Goal: Task Accomplishment & Management: Complete application form

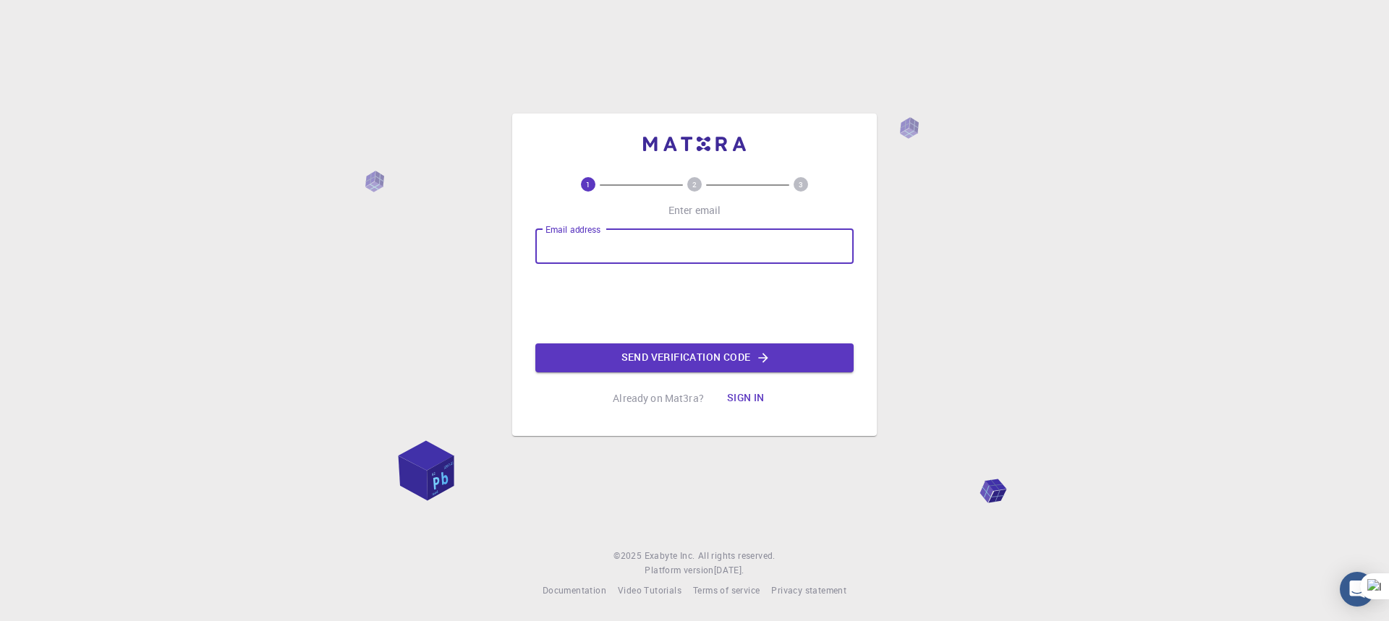
type input "[EMAIL_ADDRESS][DOMAIN_NAME]"
click at [676, 358] on button "Send verification code" at bounding box center [694, 358] width 318 height 29
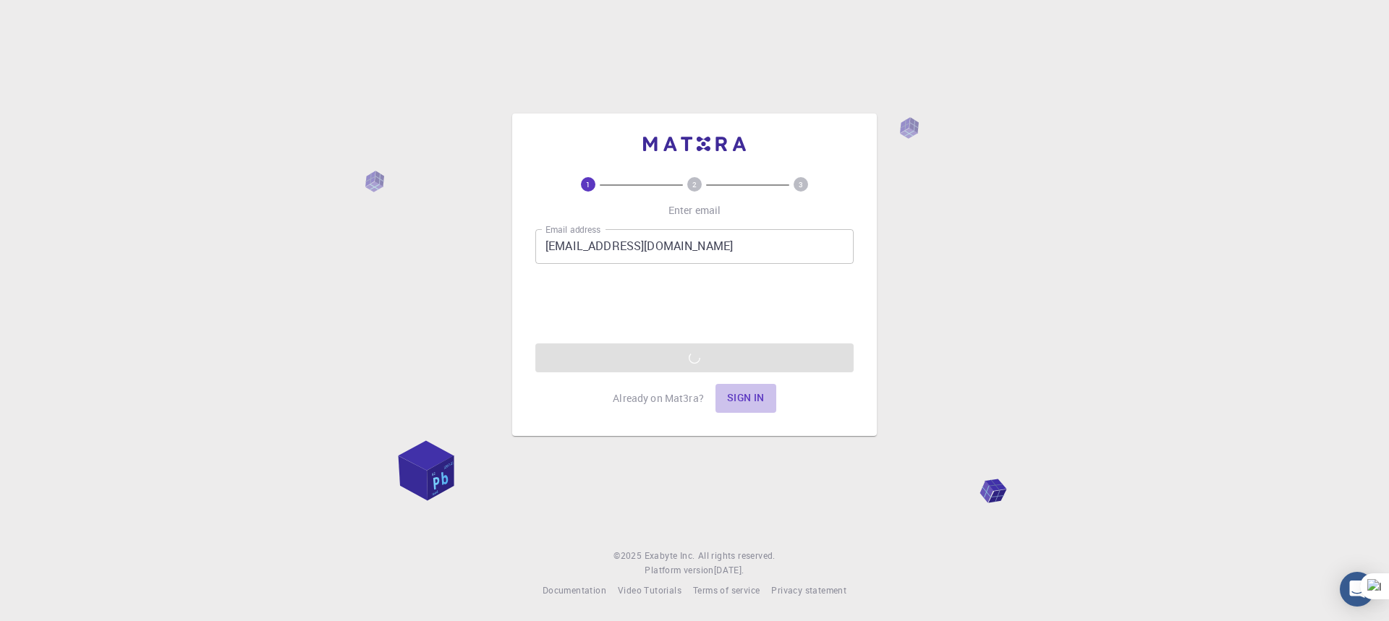
click at [743, 395] on button "Sign in" at bounding box center [745, 398] width 61 height 29
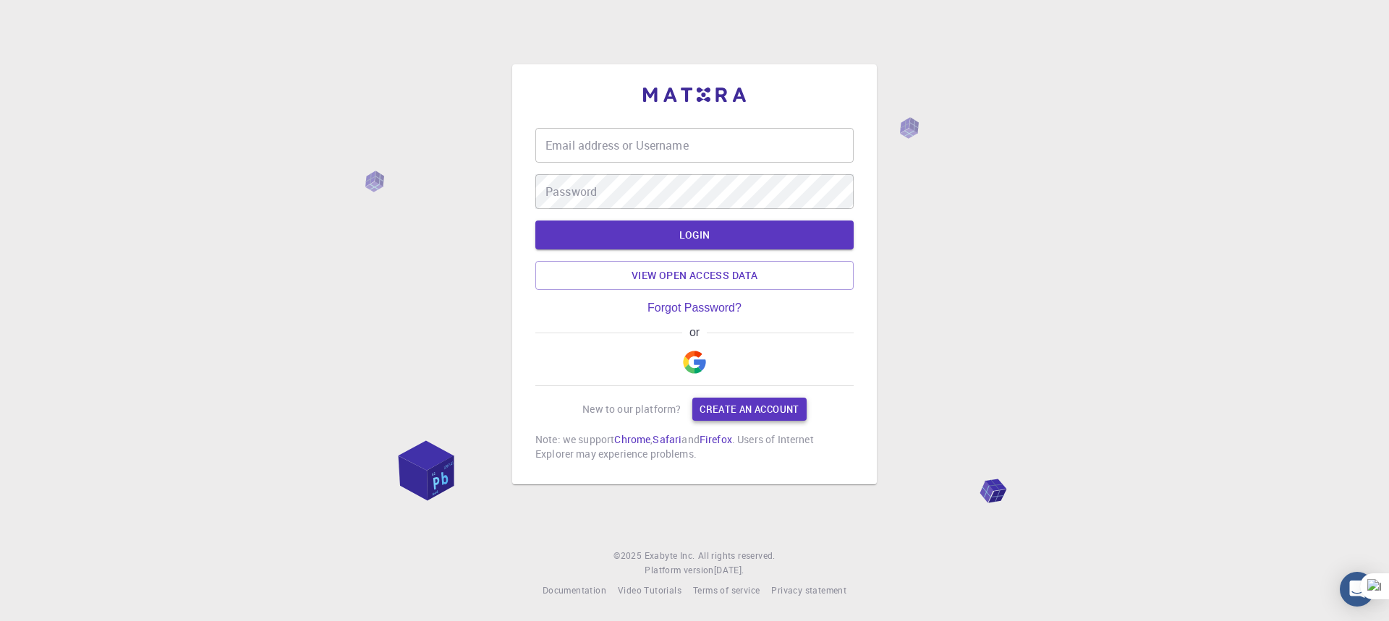
click at [744, 410] on link "Create an account" at bounding box center [749, 409] width 114 height 23
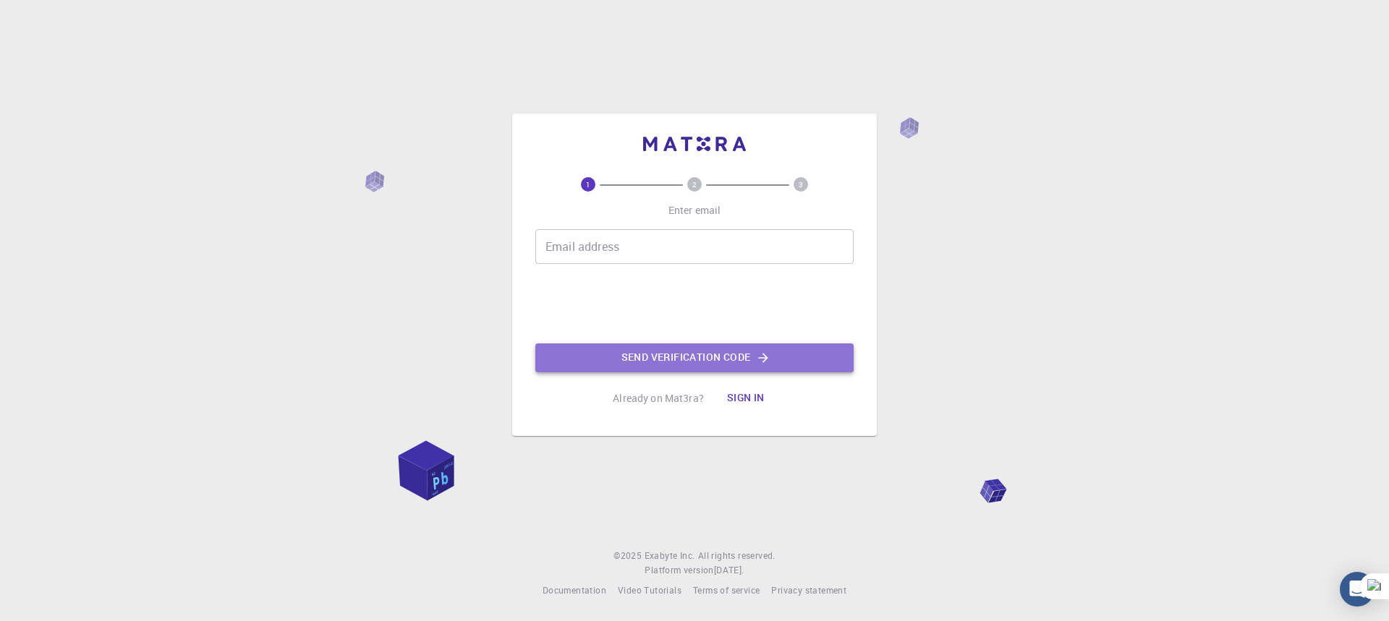
click at [707, 359] on button "Send verification code" at bounding box center [694, 358] width 318 height 29
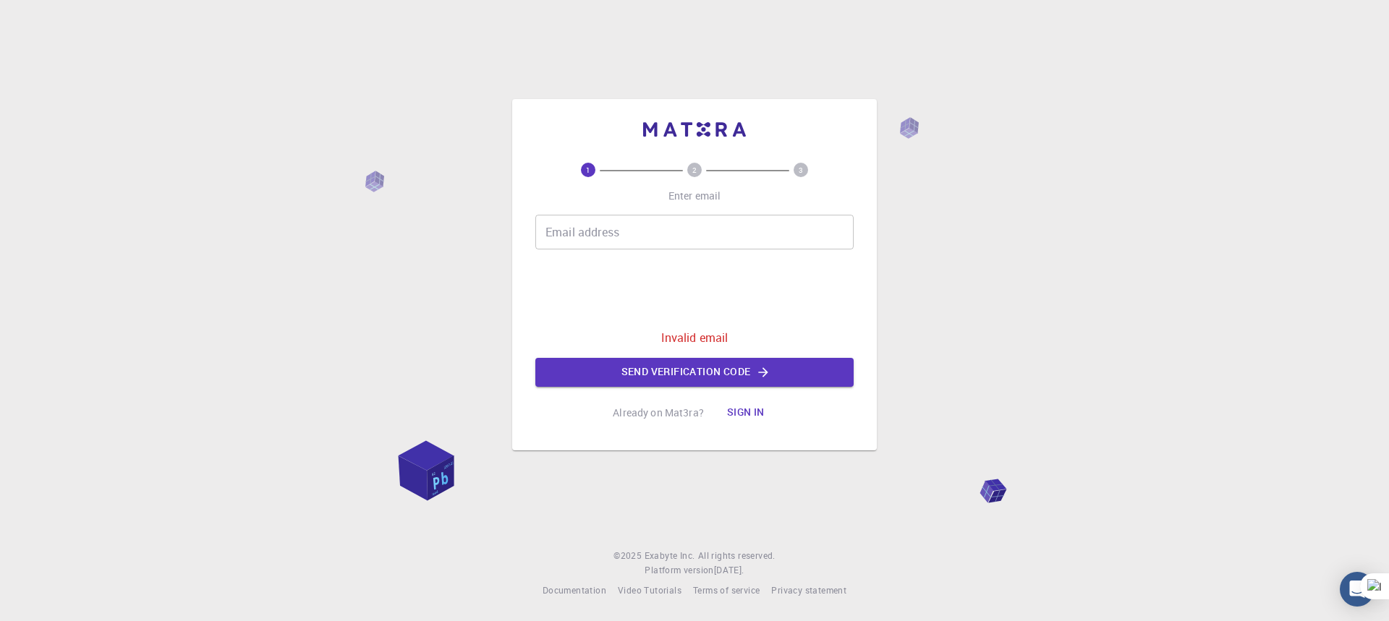
click at [594, 230] on input "Email address" at bounding box center [694, 232] width 318 height 35
type input "[EMAIL_ADDRESS][DOMAIN_NAME]"
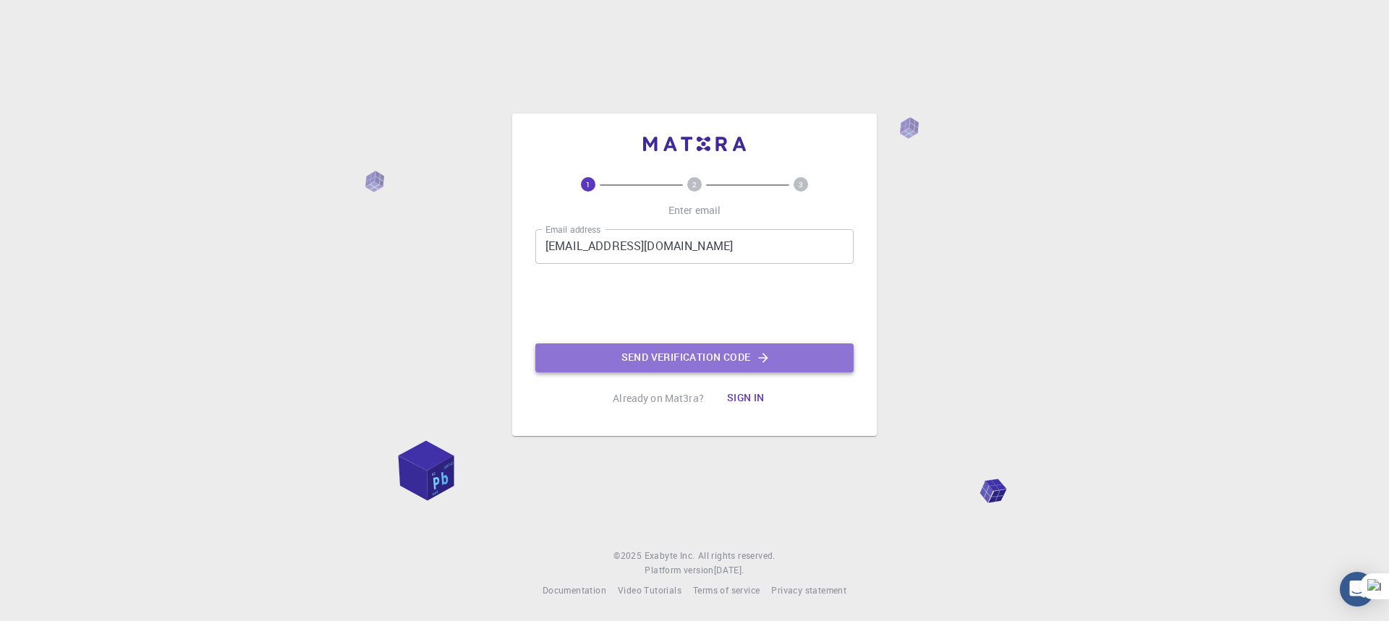
click at [655, 359] on button "Send verification code" at bounding box center [694, 358] width 318 height 29
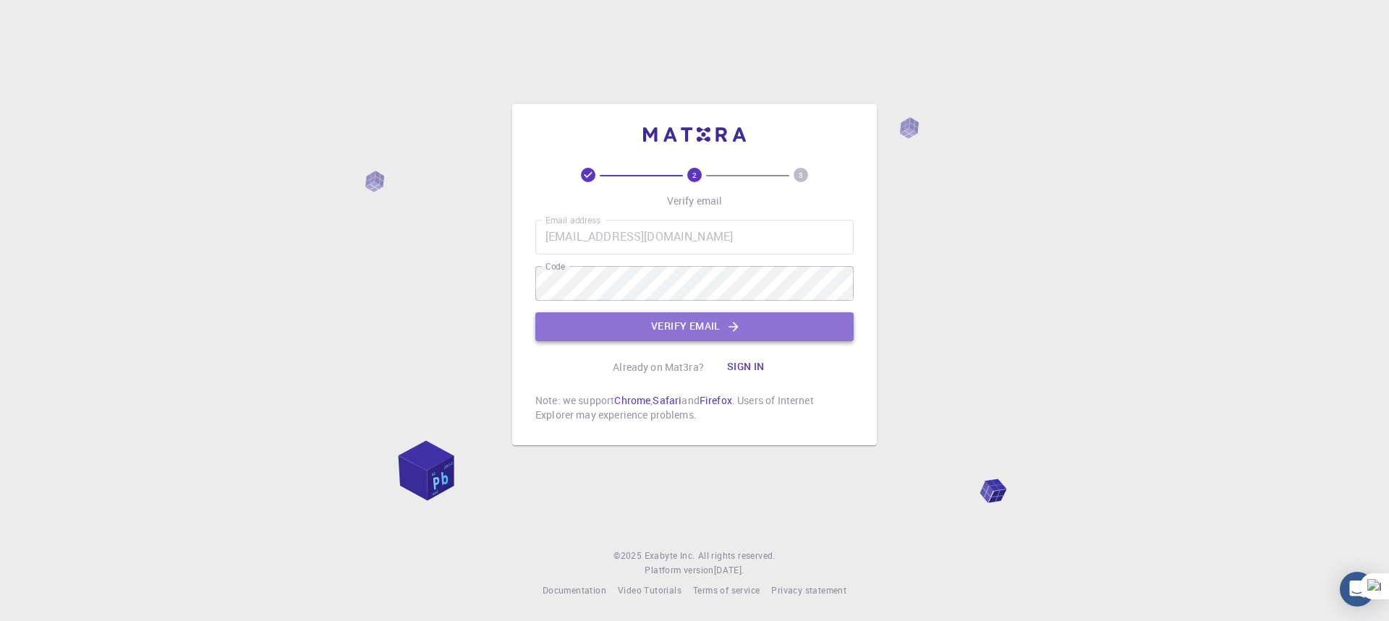
click at [701, 323] on button "Verify email" at bounding box center [694, 326] width 318 height 29
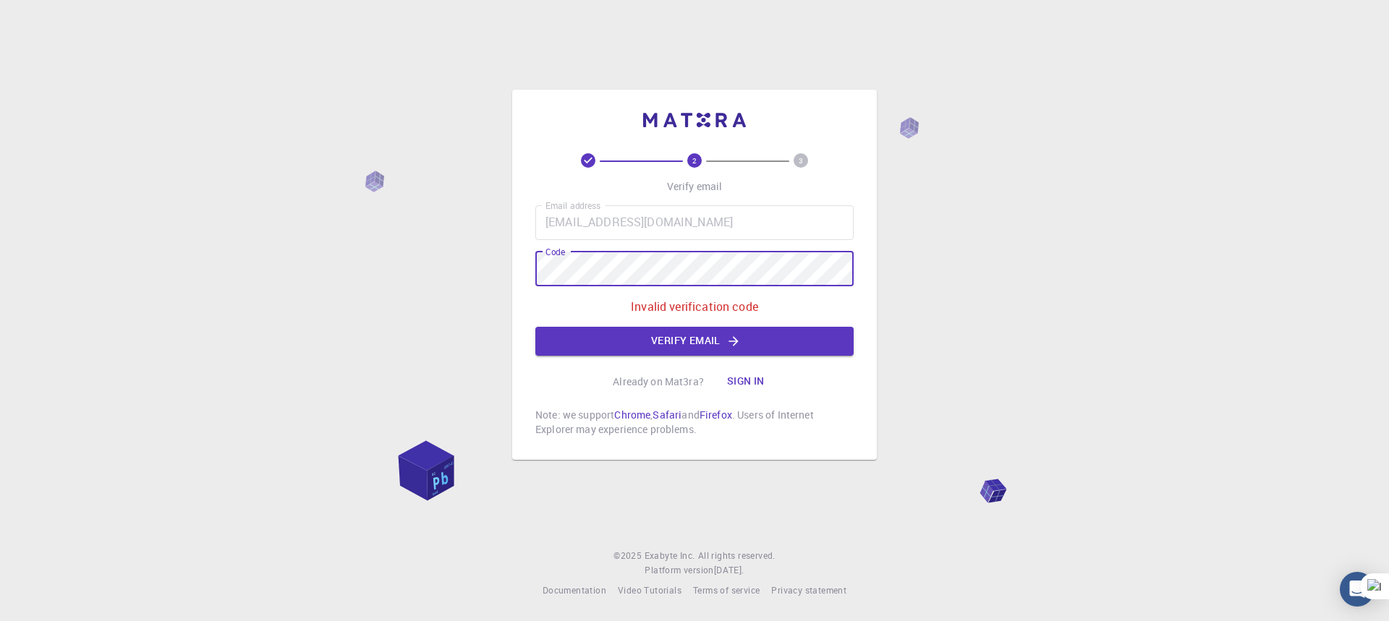
click at [518, 266] on div "2 3 Verify email Email address [EMAIL_ADDRESS][DOMAIN_NAME] Email address Code …" at bounding box center [694, 275] width 365 height 370
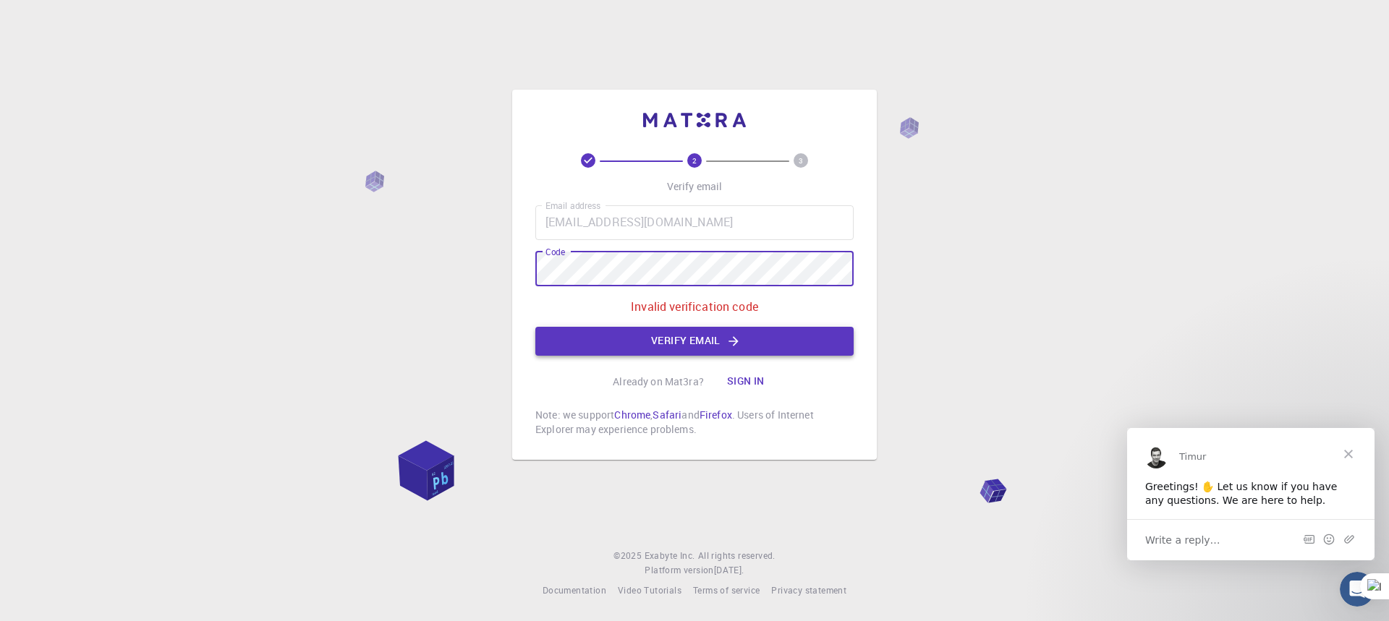
click at [662, 341] on button "Verify email" at bounding box center [694, 341] width 318 height 29
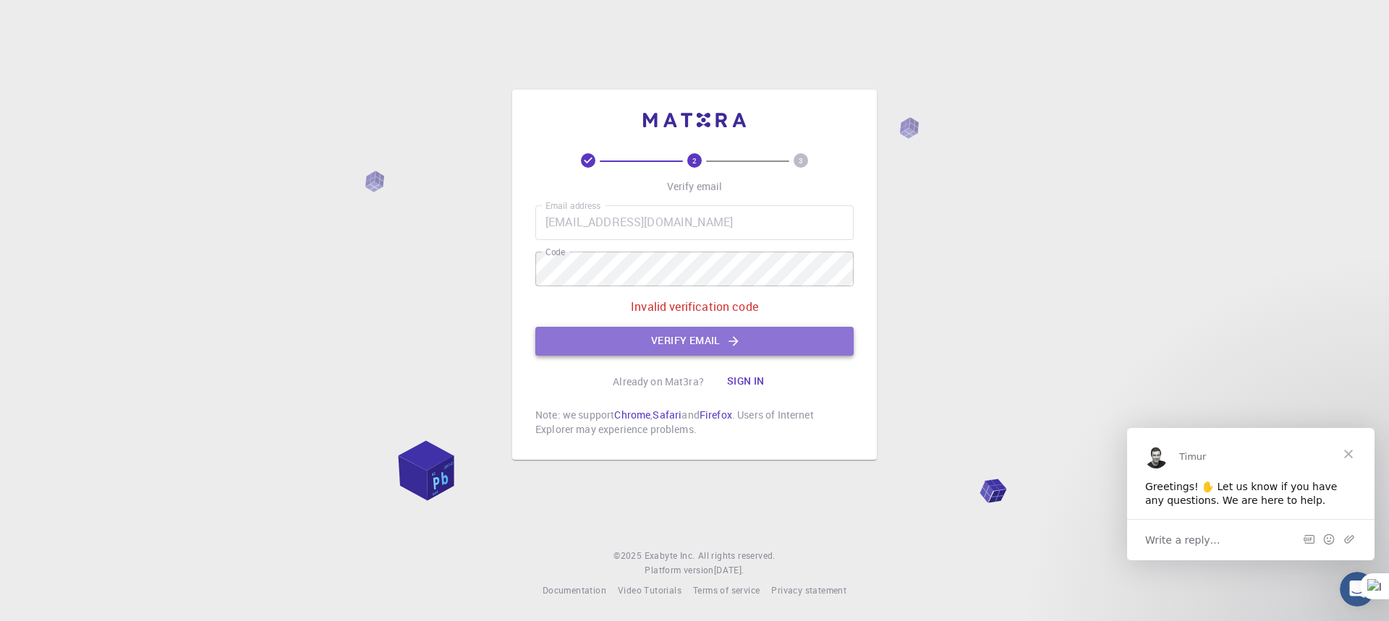
click at [662, 344] on button "Verify email" at bounding box center [694, 341] width 318 height 29
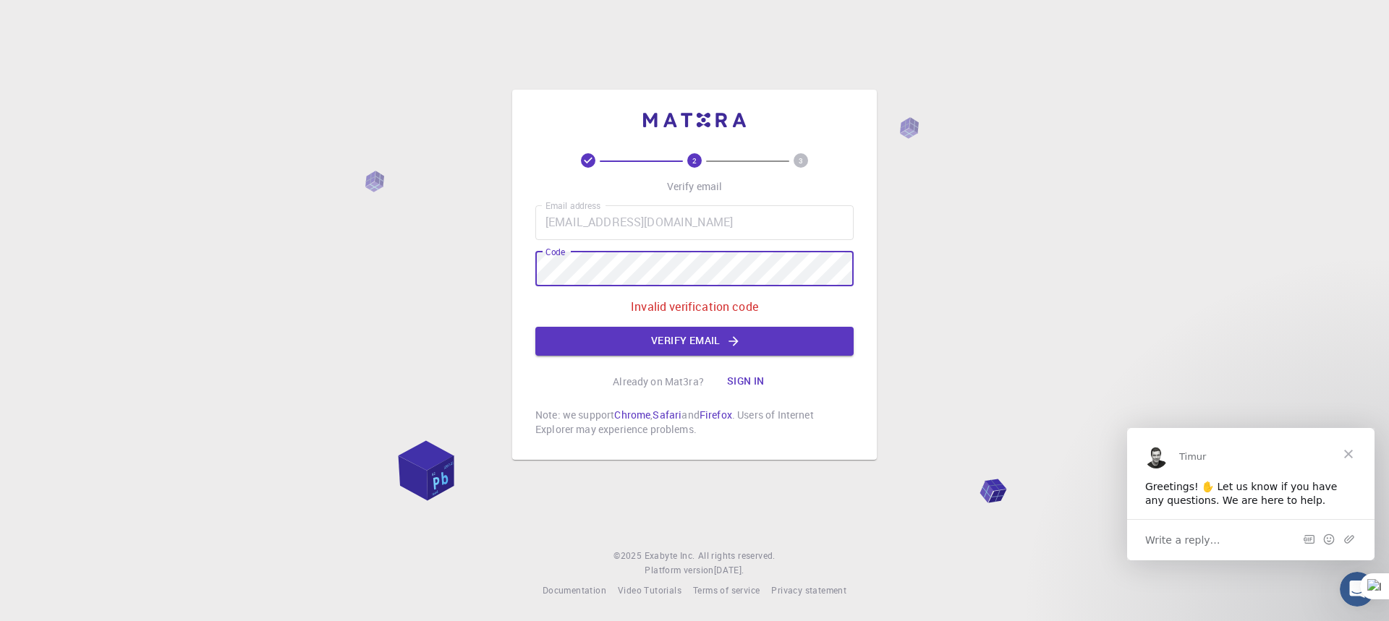
click at [499, 277] on div "2 3 Verify email Email address shubhasnaorem@gmail.com Email address Code Code …" at bounding box center [694, 310] width 1389 height 621
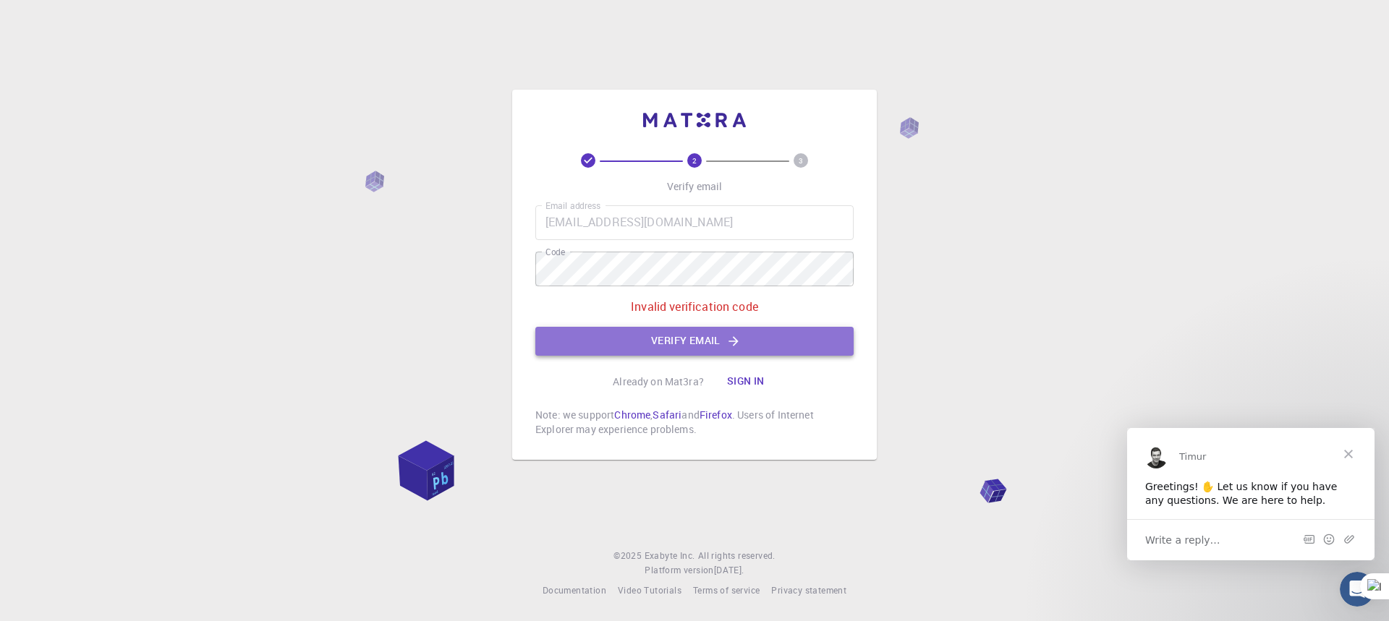
click at [671, 339] on button "Verify email" at bounding box center [694, 341] width 318 height 29
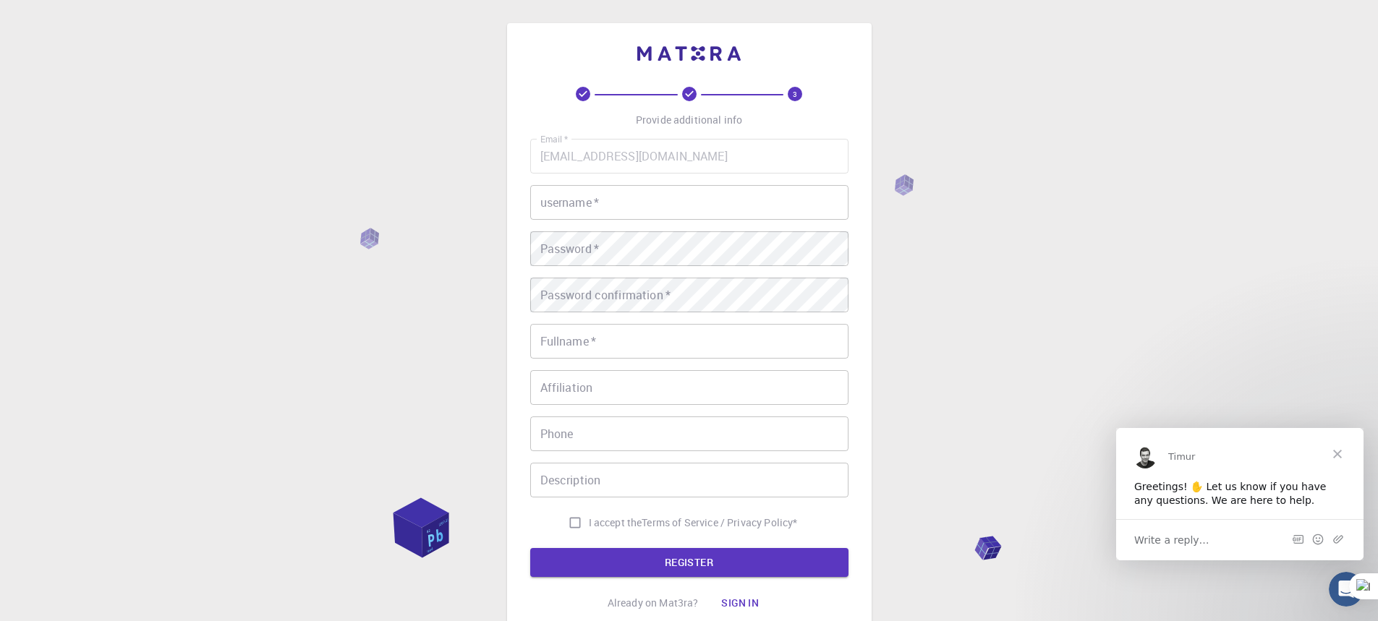
click at [576, 205] on input "username   *" at bounding box center [689, 202] width 318 height 35
type input "S"
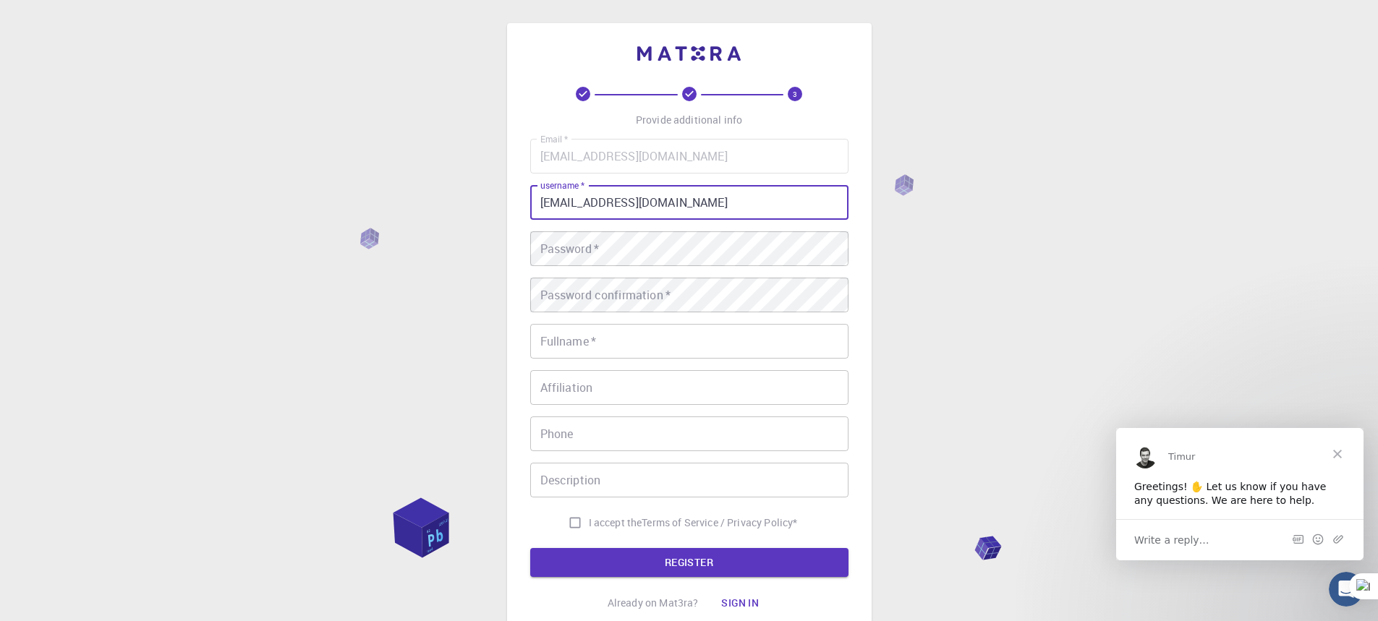
type input "shubhasnaorem@gmail.com"
click at [488, 259] on div "3 Provide additional info Email   * shubhasnaorem@gmail.com Email   * username …" at bounding box center [689, 368] width 1378 height 736
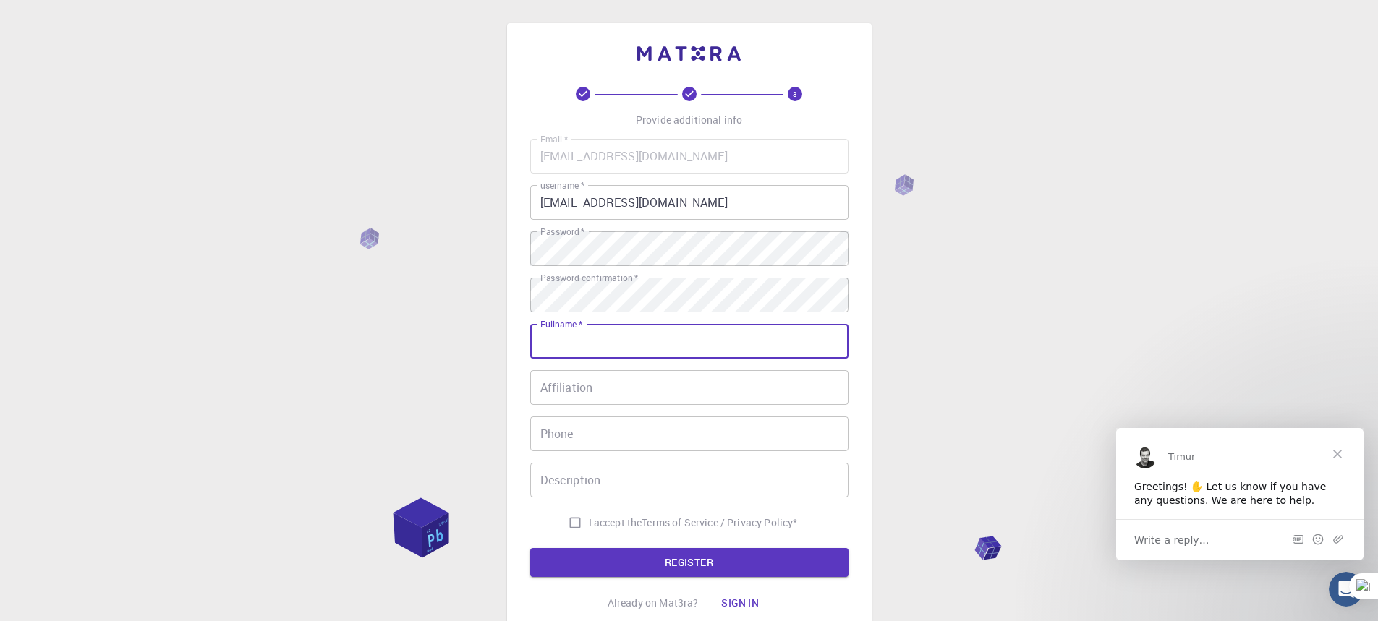
click at [594, 345] on input "Fullname   *" at bounding box center [689, 341] width 318 height 35
type input "Naorem Shubhaschandra"
type input "09862181905"
type input "Naorem [PERSON_NAME]"
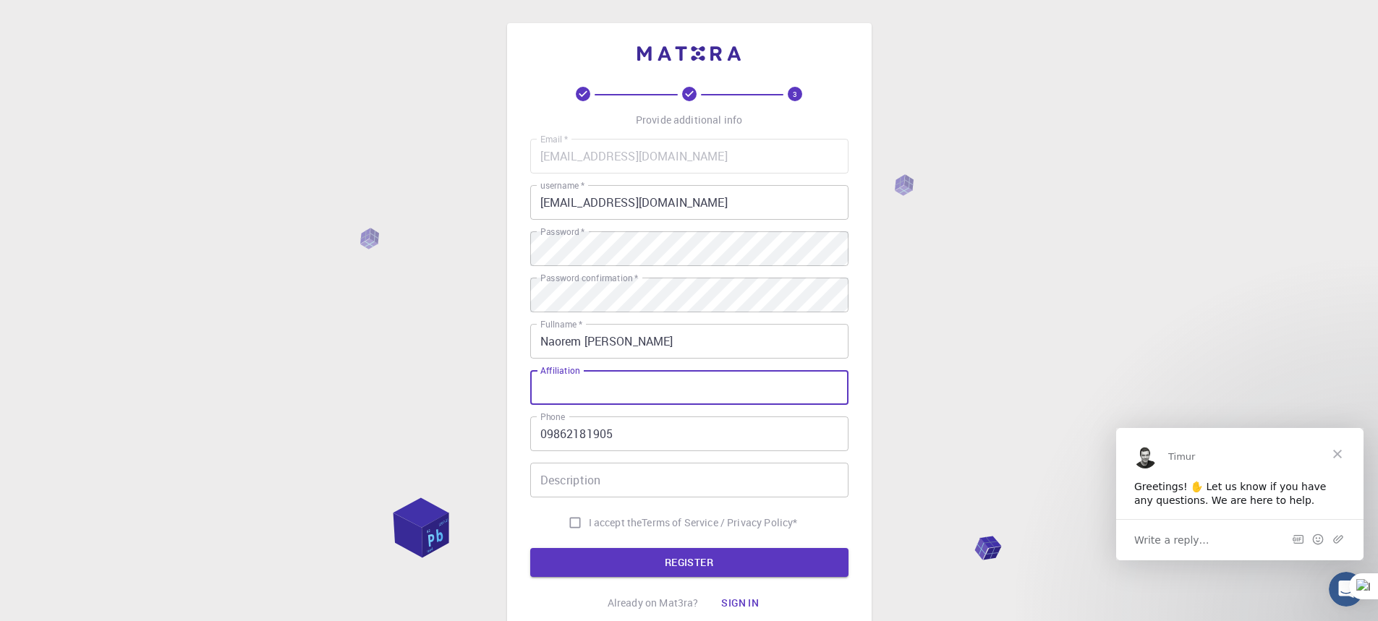
click at [571, 400] on input "Affiliation" at bounding box center [689, 387] width 318 height 35
type input "Professor"
click at [603, 477] on input "Description" at bounding box center [689, 480] width 318 height 35
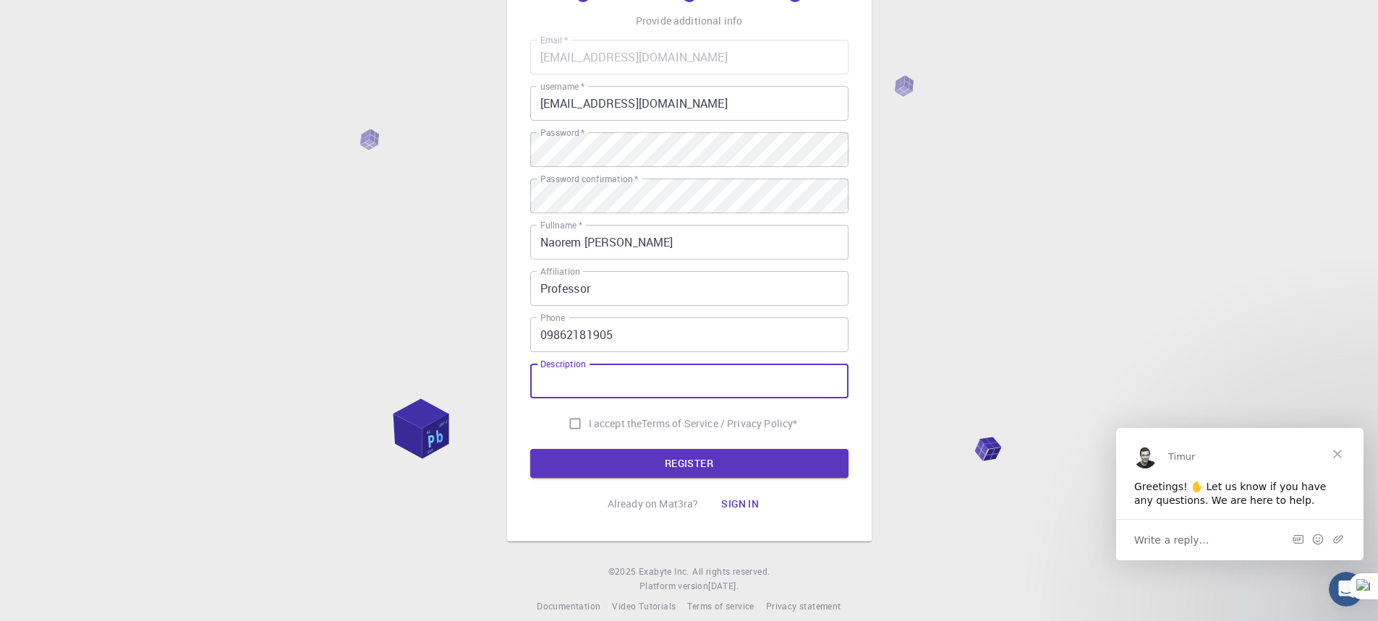
scroll to position [115, 0]
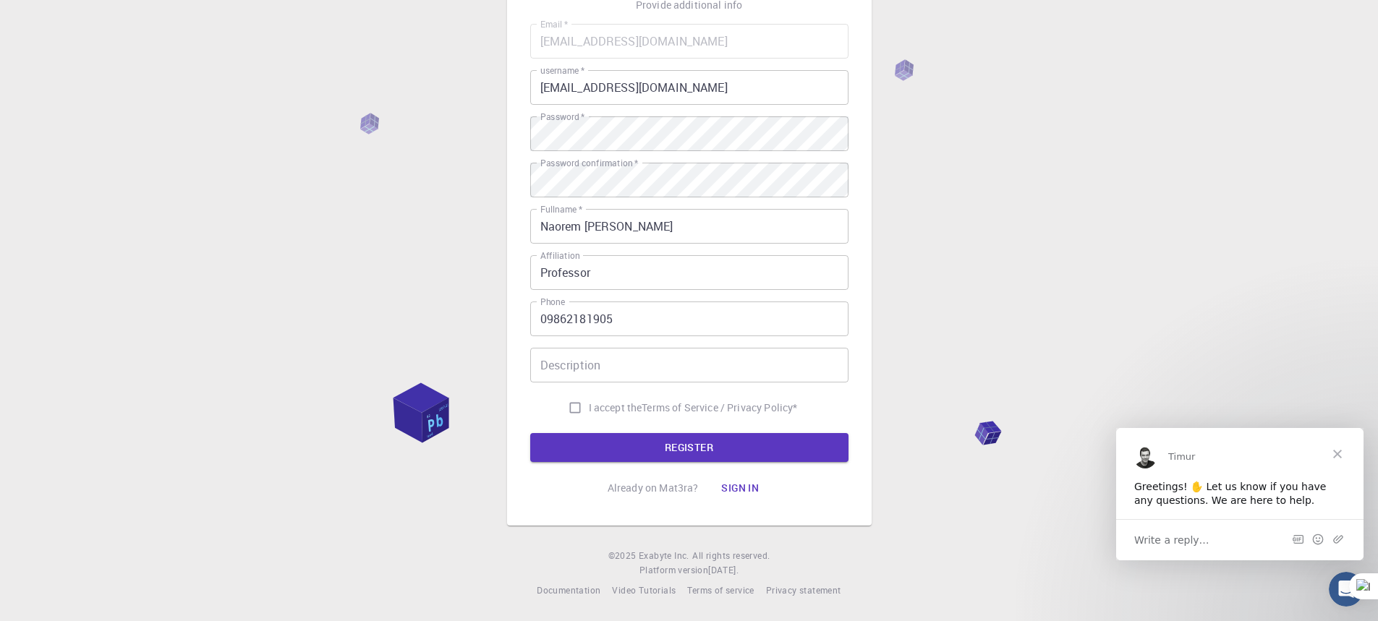
drag, startPoint x: 861, startPoint y: 315, endPoint x: 858, endPoint y: 325, distance: 10.8
click at [862, 318] on div "3 Provide additional info Email   * shubhasnaorem@gmail.com Email   * username …" at bounding box center [689, 217] width 365 height 618
click at [619, 375] on input "Description" at bounding box center [689, 365] width 318 height 35
click at [541, 371] on input "Description" at bounding box center [689, 365] width 318 height 35
click at [864, 356] on div "3 Provide additional info Email   * shubhasnaorem@gmail.com Email   * username …" at bounding box center [689, 217] width 365 height 618
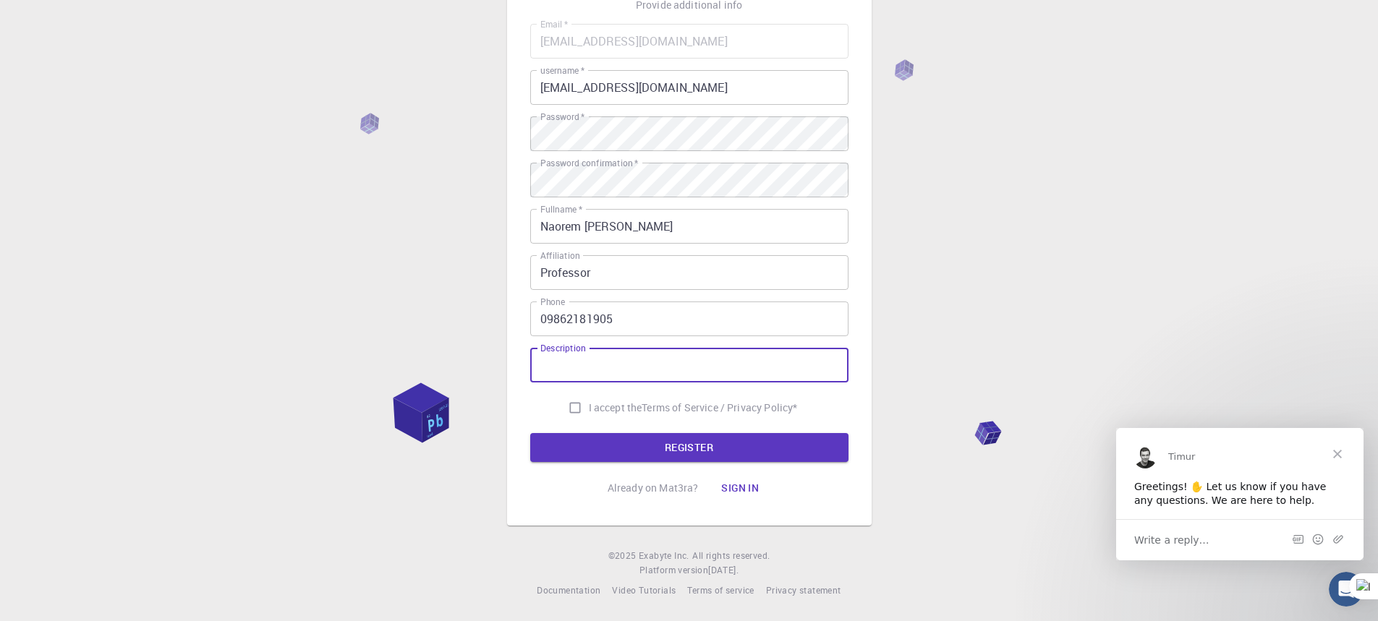
click at [587, 367] on input "Description" at bounding box center [689, 365] width 318 height 35
type input "Academician"
click at [573, 409] on input "I accept the Terms of Service / Privacy Policy *" at bounding box center [574, 407] width 27 height 27
checkbox input "true"
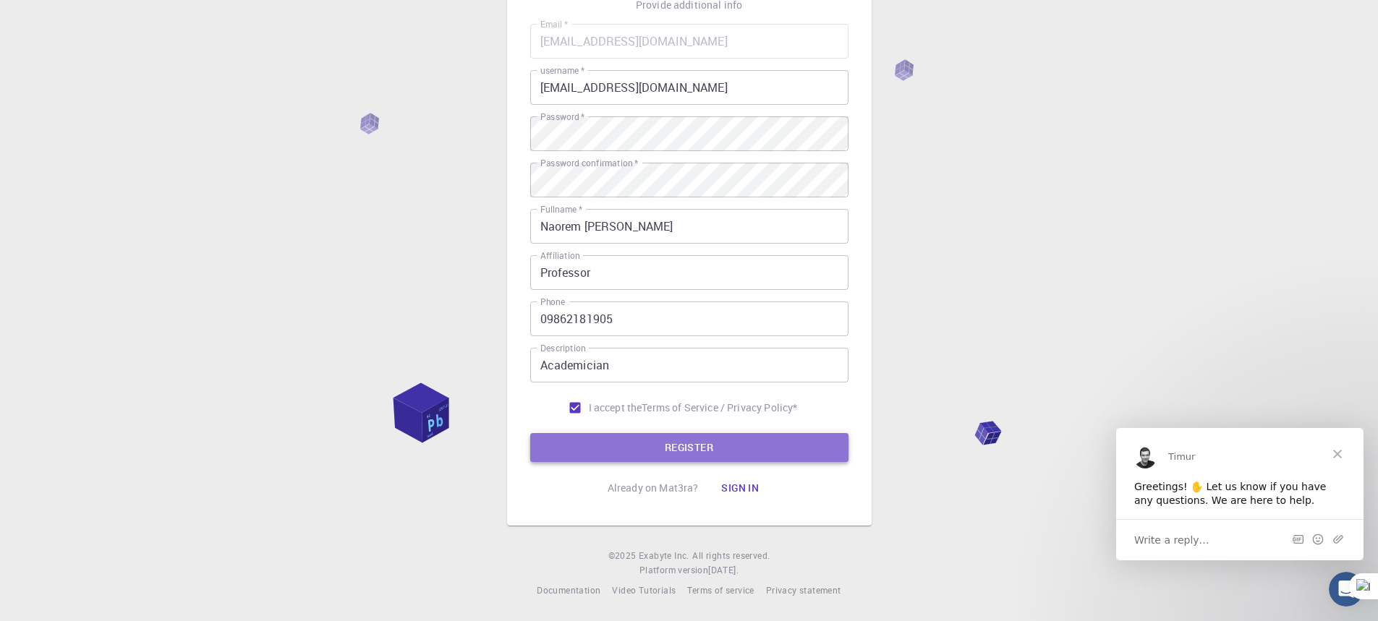
click at [668, 448] on button "REGISTER" at bounding box center [689, 447] width 318 height 29
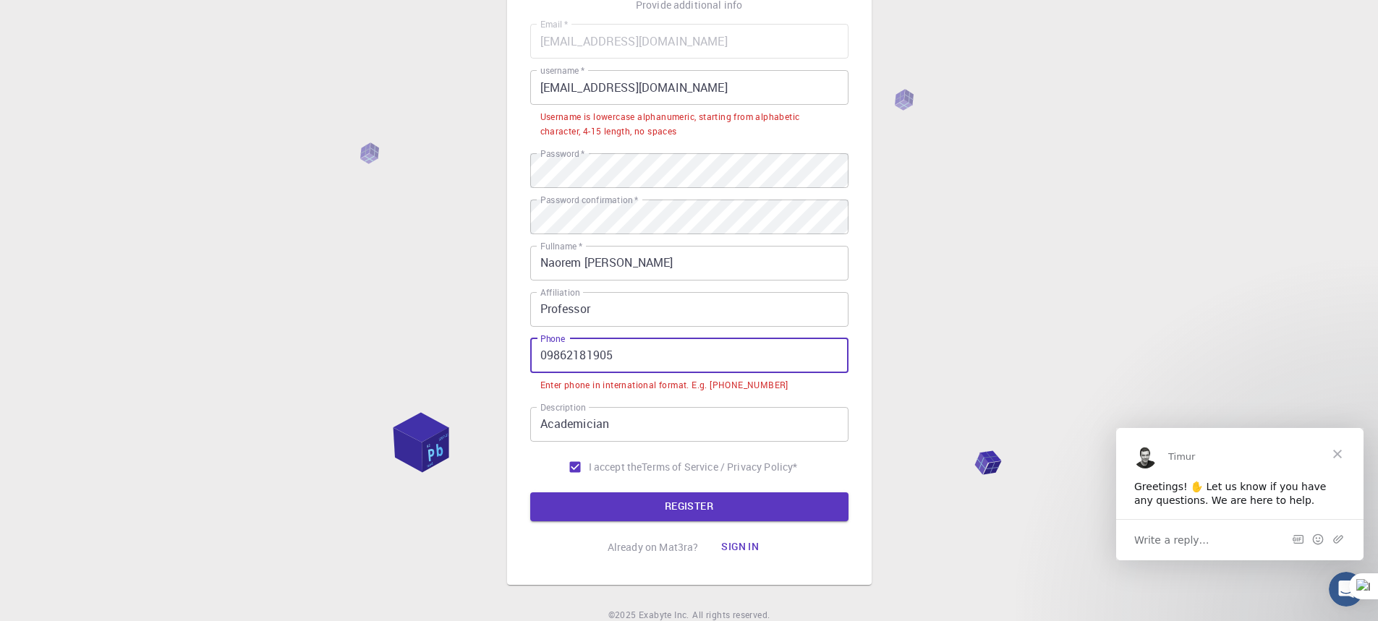
click at [547, 359] on input "09862181905" at bounding box center [689, 356] width 318 height 35
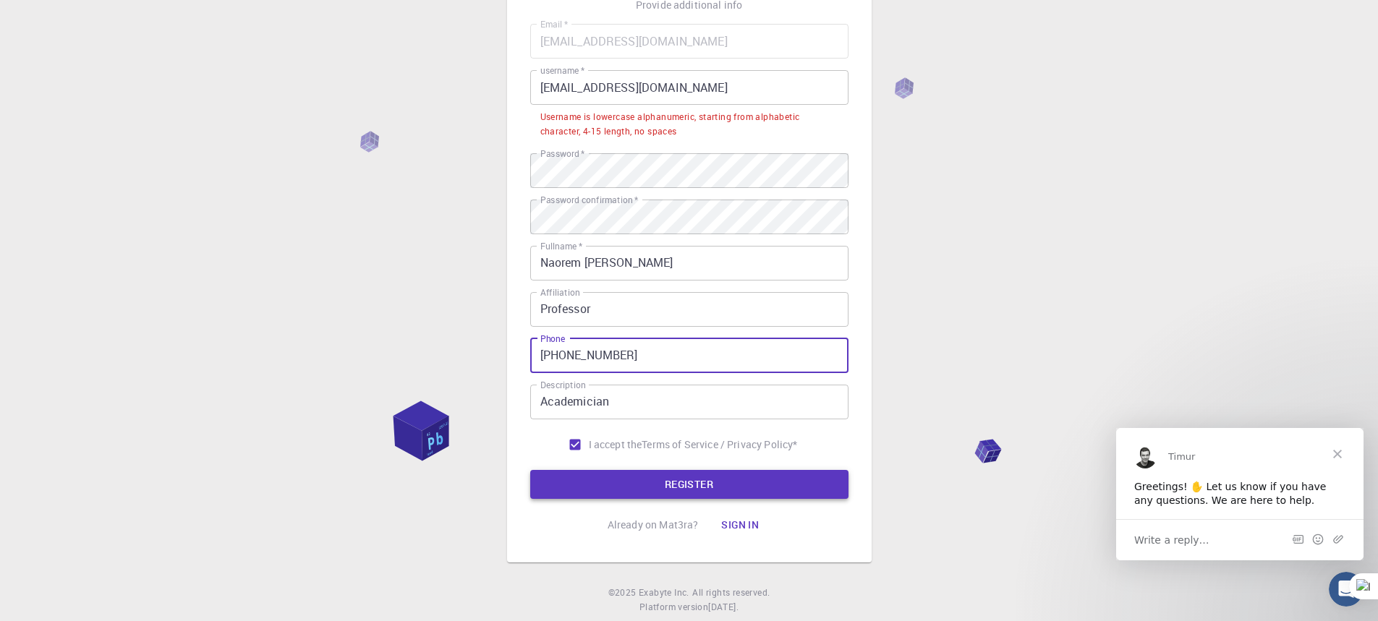
type input "+919862181905"
click at [683, 488] on button "REGISTER" at bounding box center [689, 484] width 318 height 29
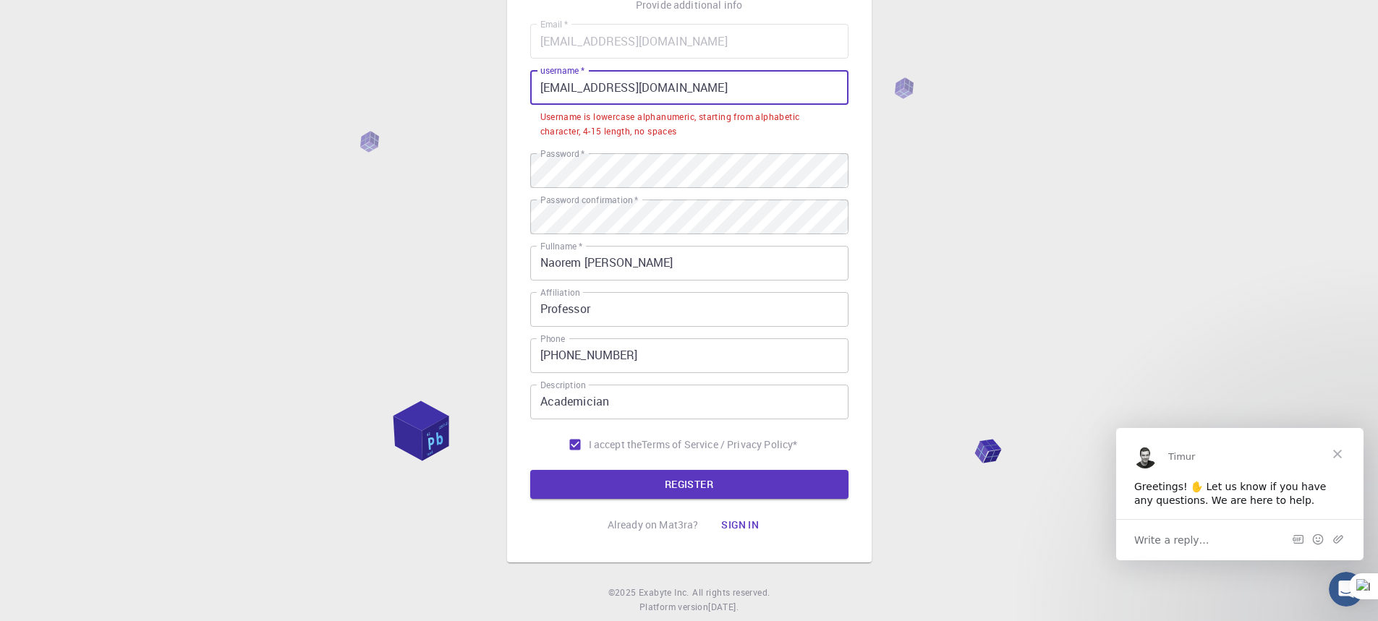
drag, startPoint x: 538, startPoint y: 90, endPoint x: 757, endPoint y: 90, distance: 219.2
click at [757, 90] on input "shubhasnaorem@gmail.com" at bounding box center [689, 87] width 318 height 35
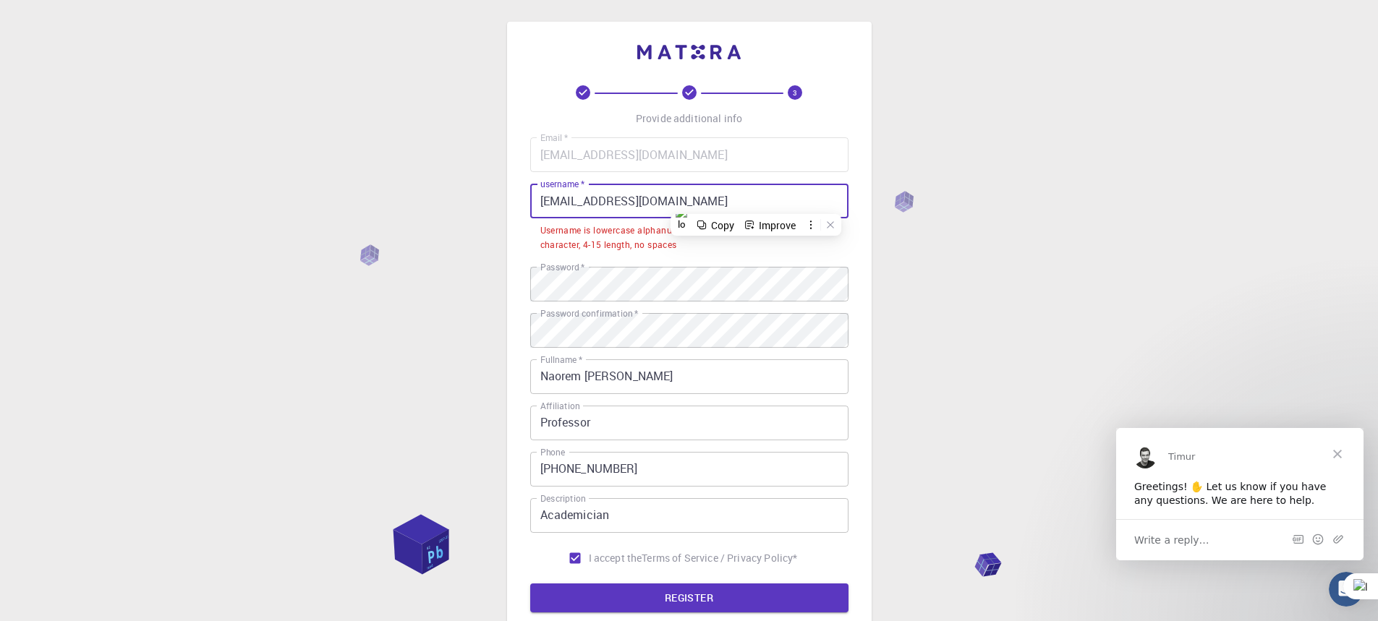
scroll to position [0, 0]
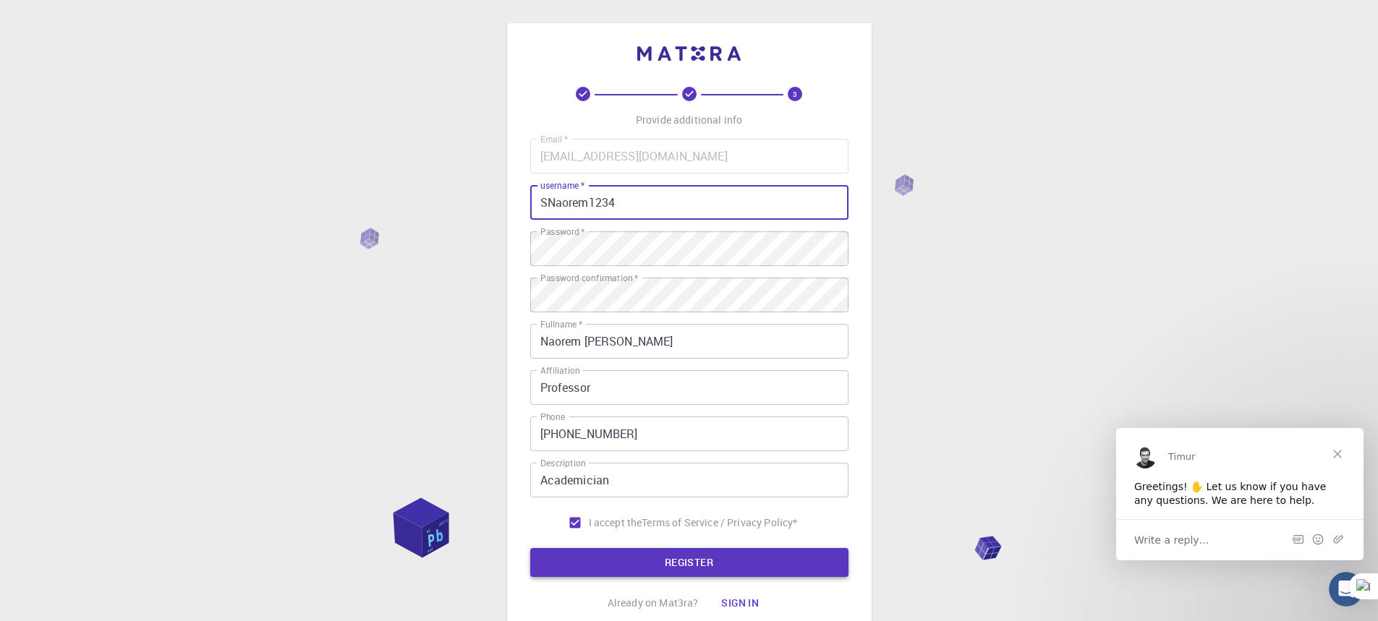
click at [692, 560] on button "REGISTER" at bounding box center [689, 562] width 318 height 29
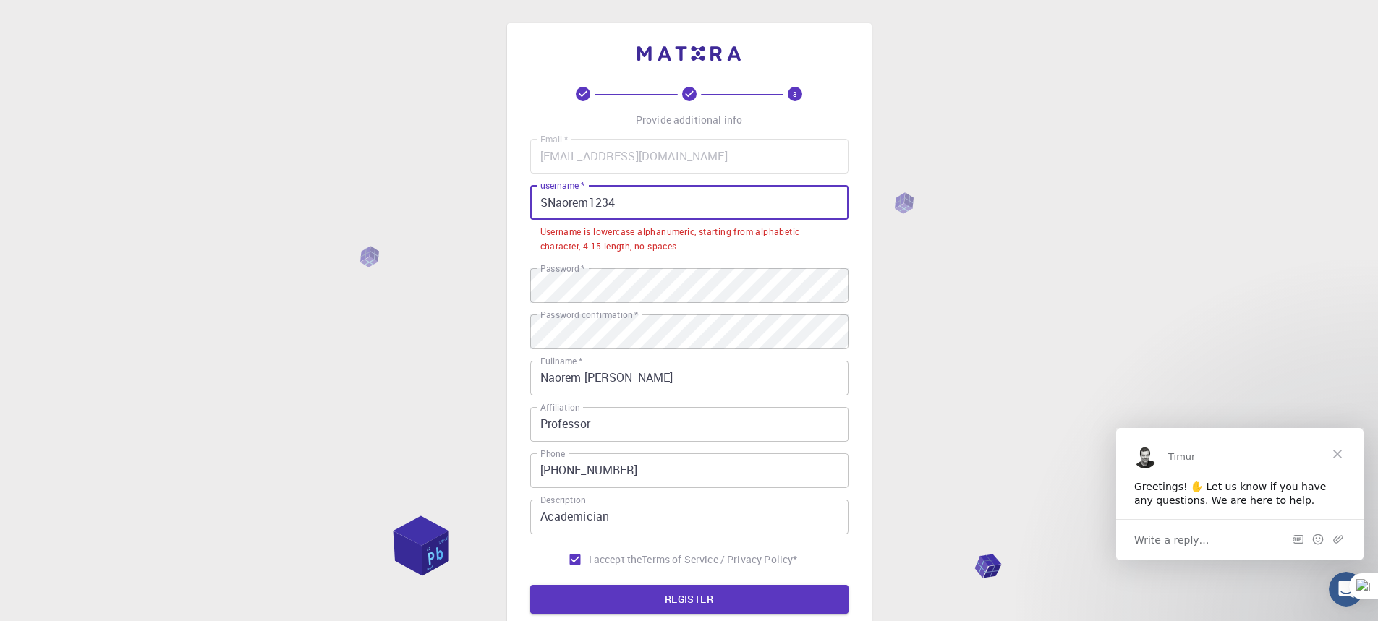
drag, startPoint x: 557, startPoint y: 201, endPoint x: 532, endPoint y: 210, distance: 26.1
click at [532, 210] on input "SNaorem1234" at bounding box center [689, 202] width 318 height 35
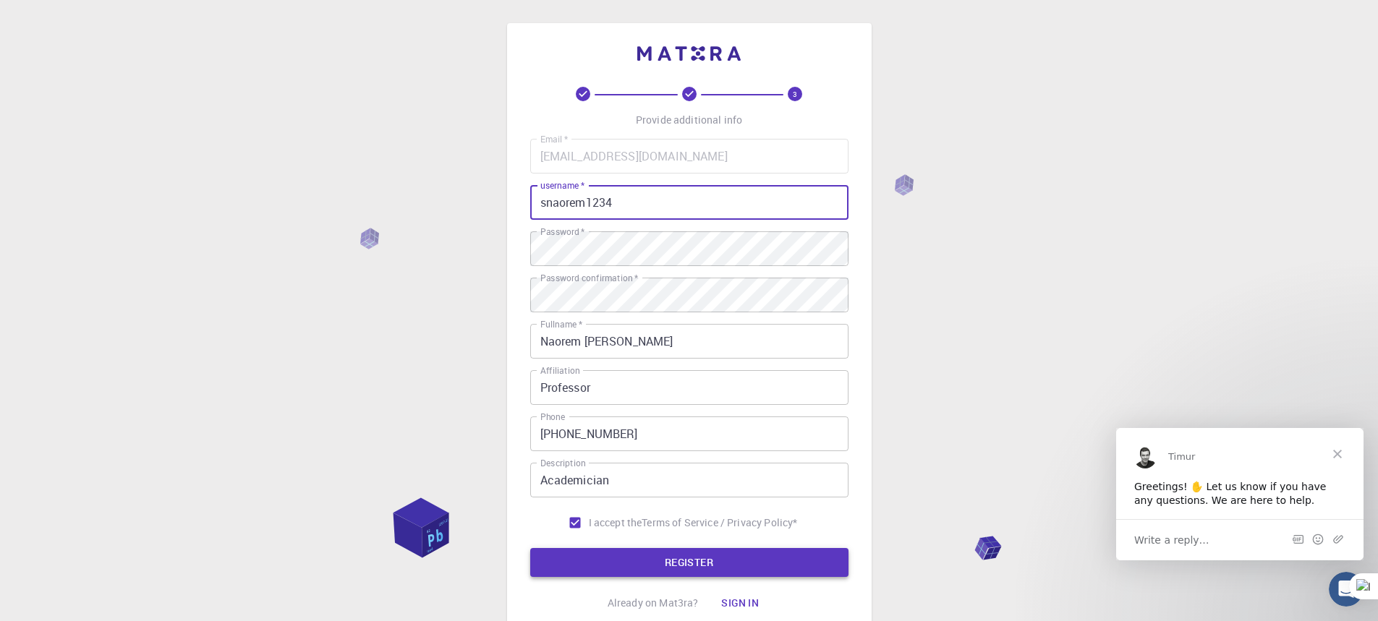
type input "snaorem1234"
click at [671, 558] on button "REGISTER" at bounding box center [689, 562] width 318 height 29
click at [680, 562] on button "REGISTER" at bounding box center [689, 562] width 318 height 29
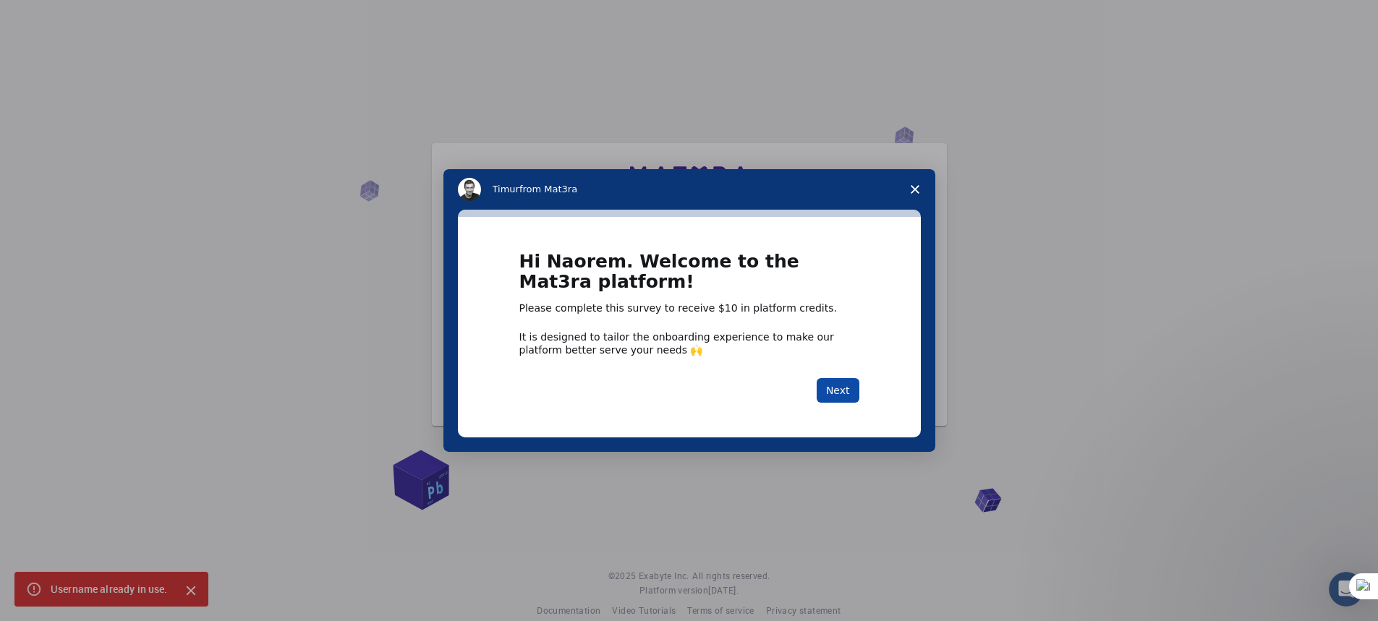
click at [835, 391] on button "Next" at bounding box center [838, 390] width 43 height 25
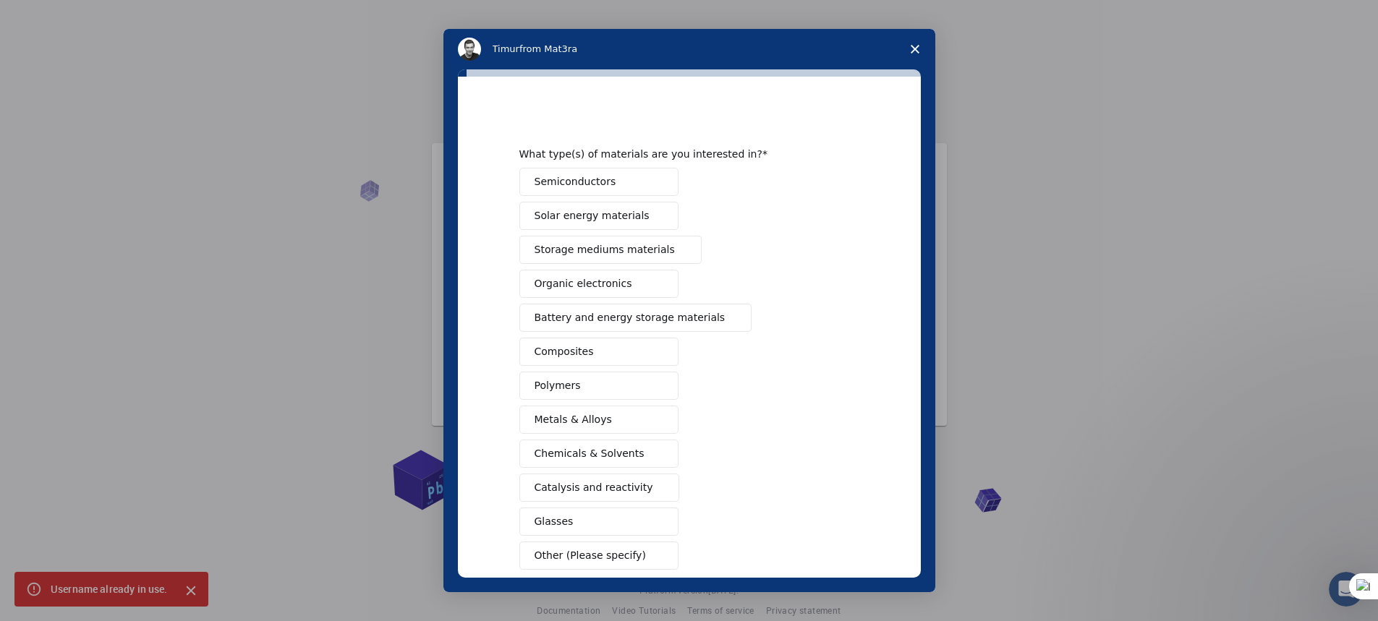
click at [561, 383] on span "Polymers" at bounding box center [558, 385] width 46 height 15
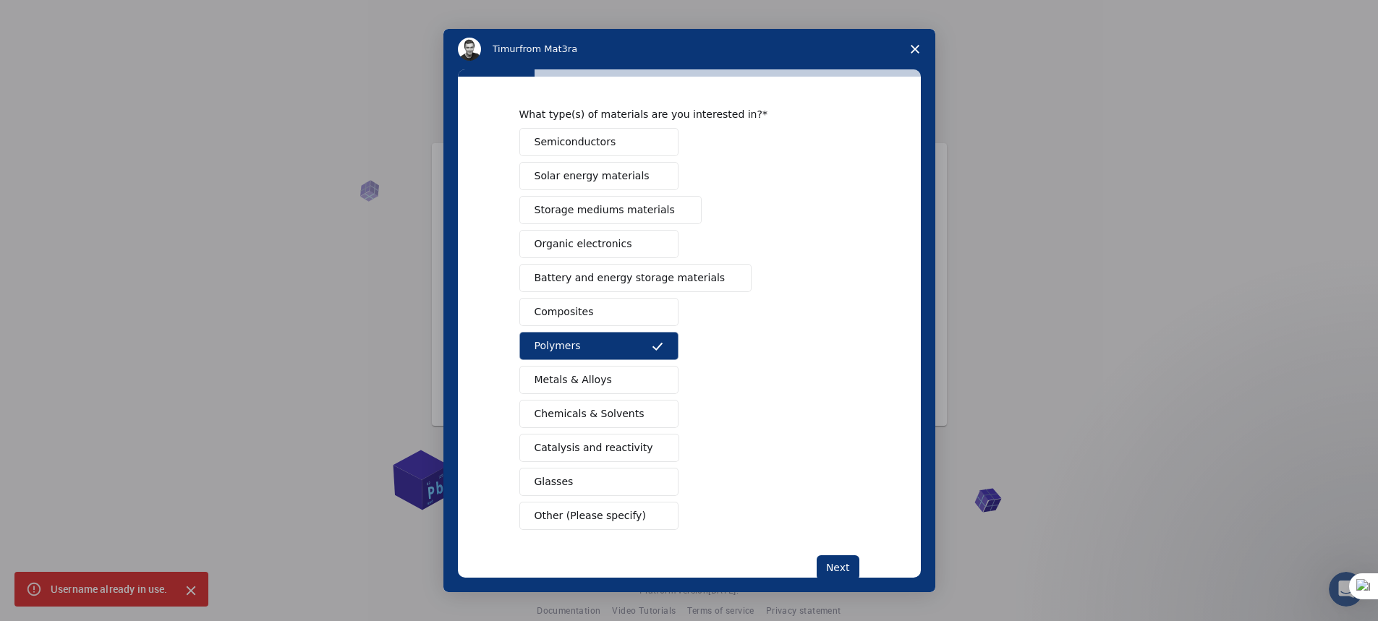
scroll to position [77, 0]
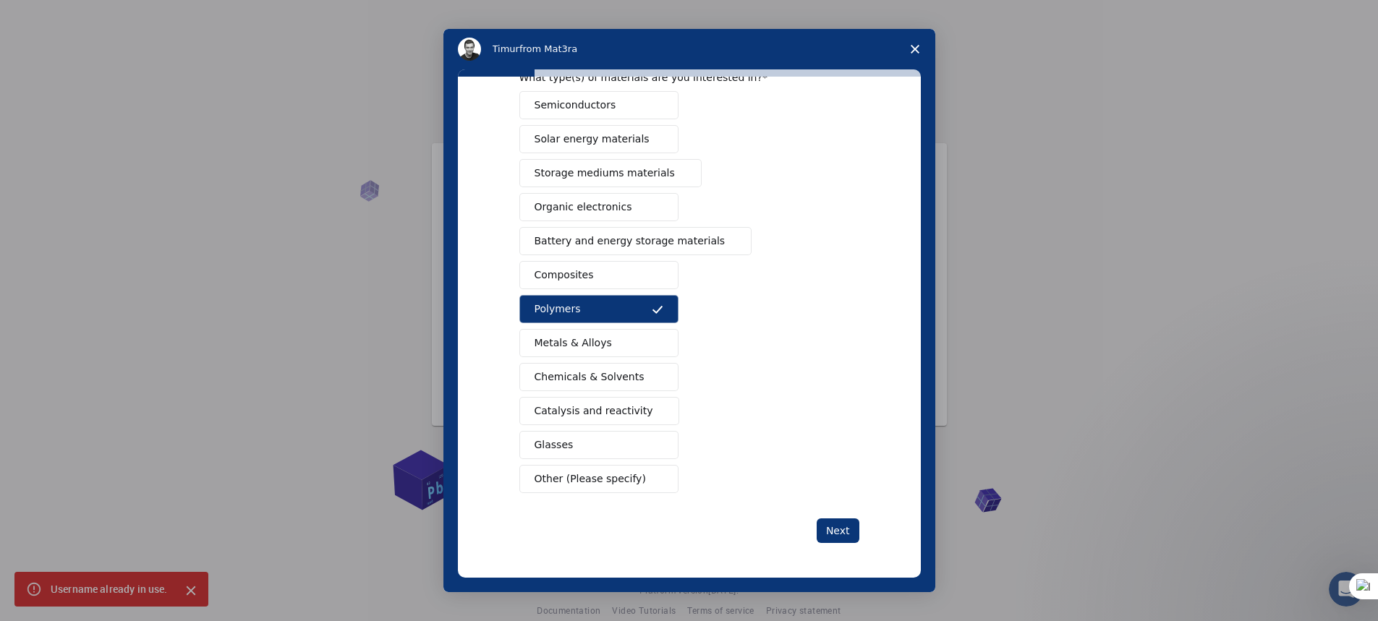
click at [606, 481] on span "Other (Please specify)" at bounding box center [590, 479] width 111 height 15
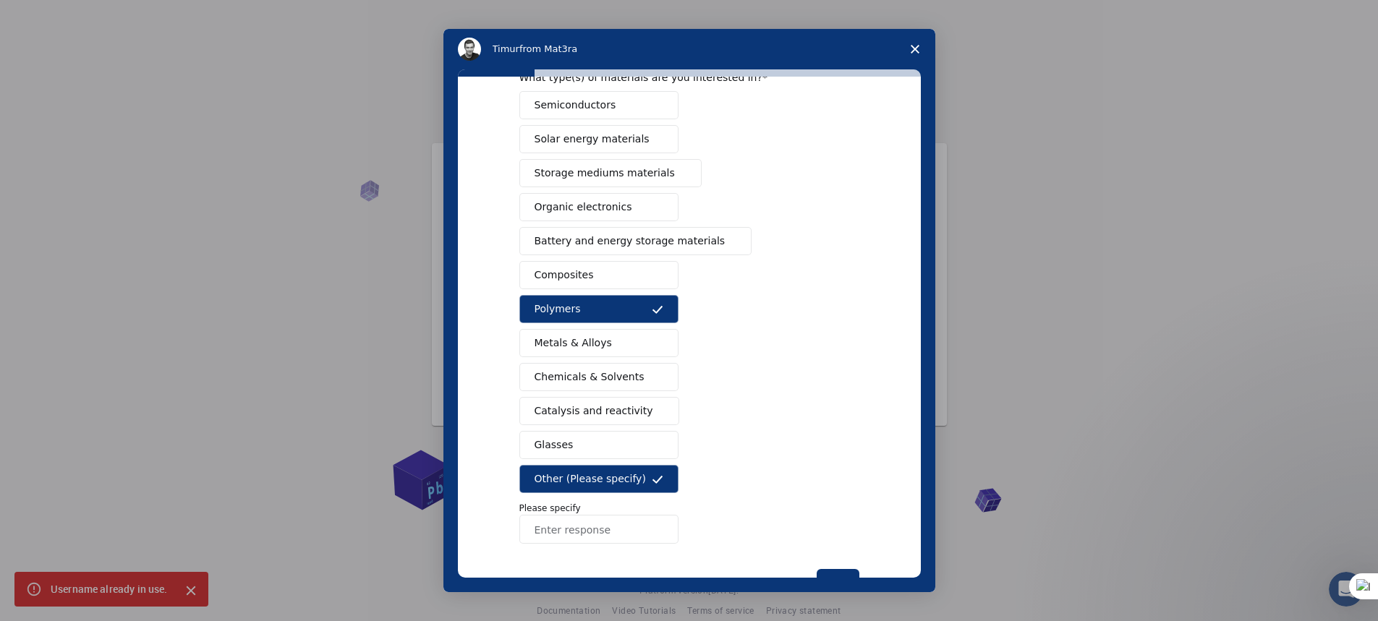
click at [566, 535] on input "Enter response" at bounding box center [598, 529] width 159 height 29
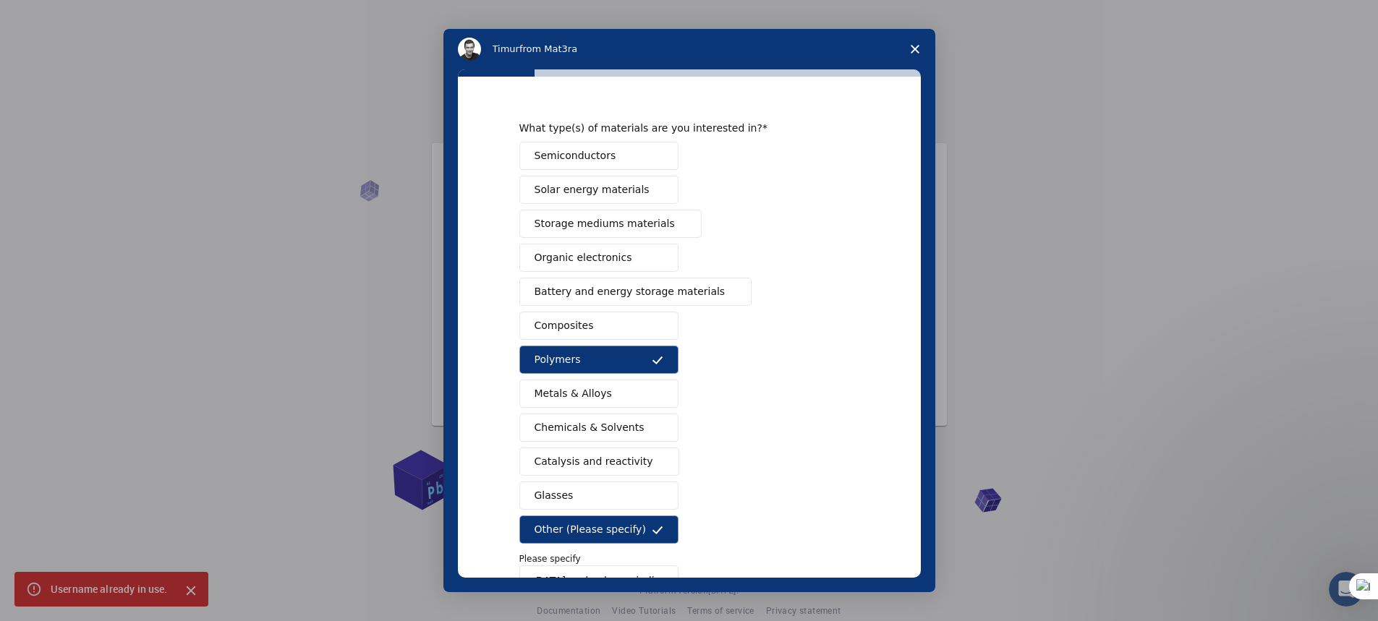
scroll to position [72, 0]
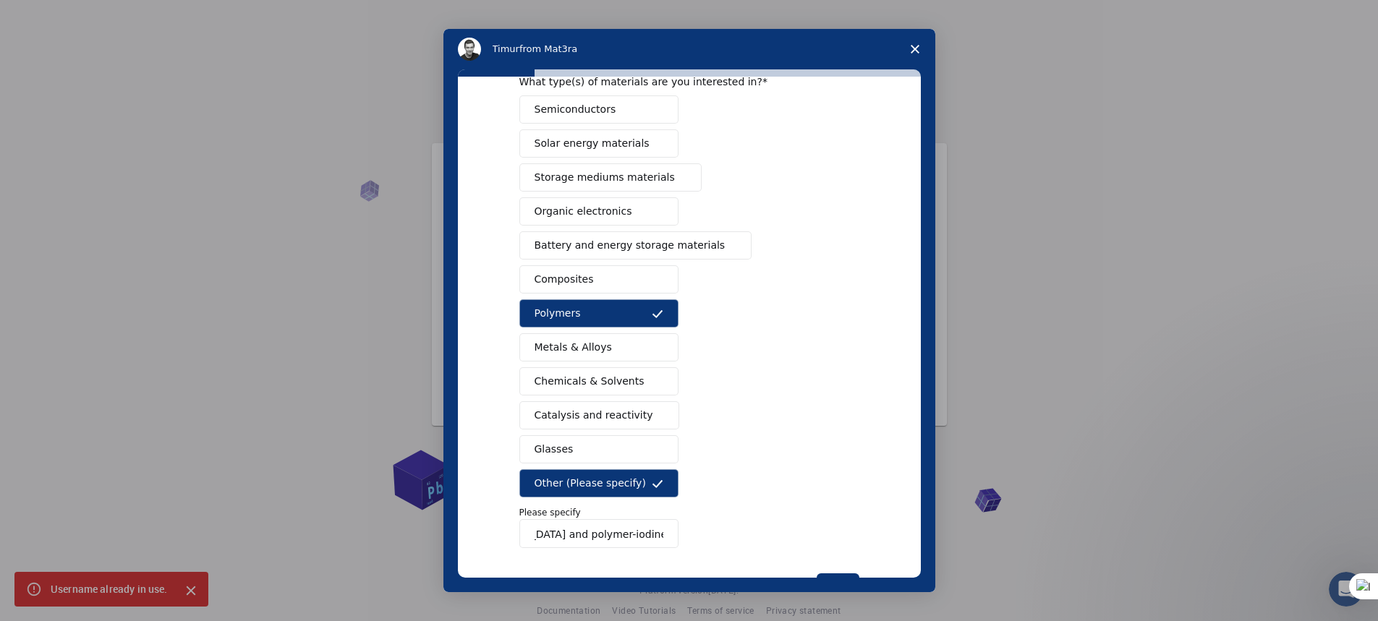
type input "polymer-surfactant and polymer-iodine complexes"
click at [542, 246] on span "Battery and energy storage materials" at bounding box center [630, 245] width 191 height 15
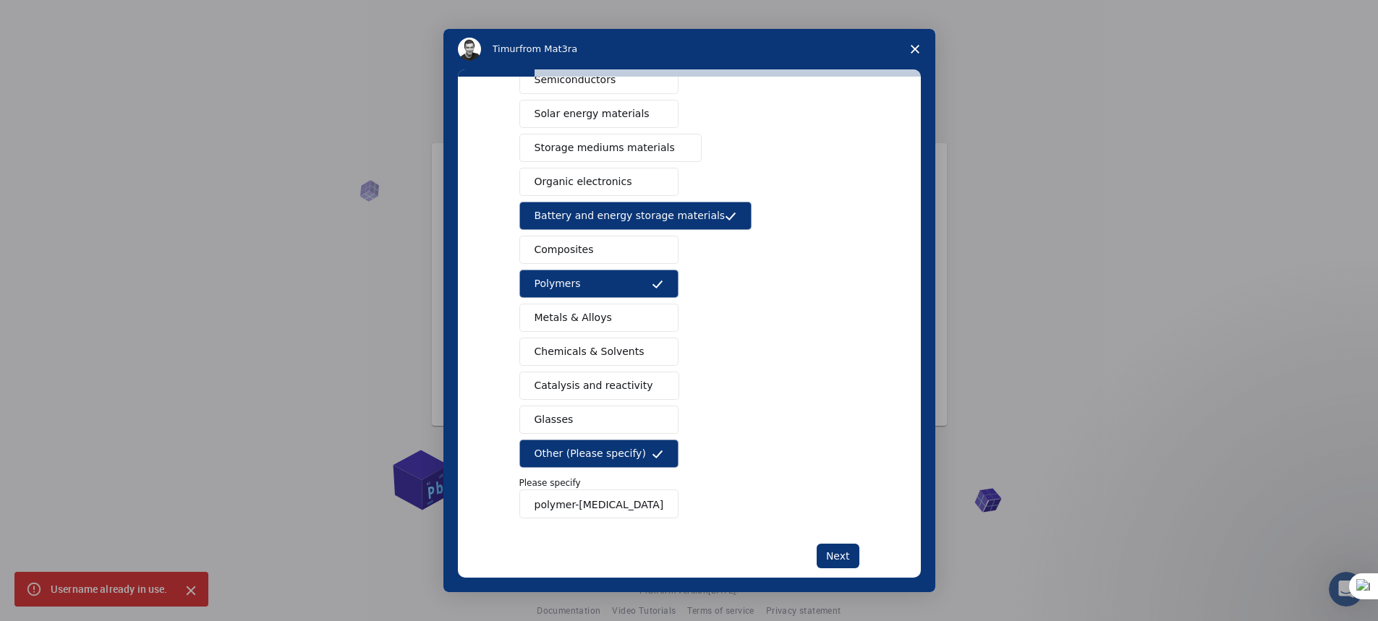
scroll to position [127, 0]
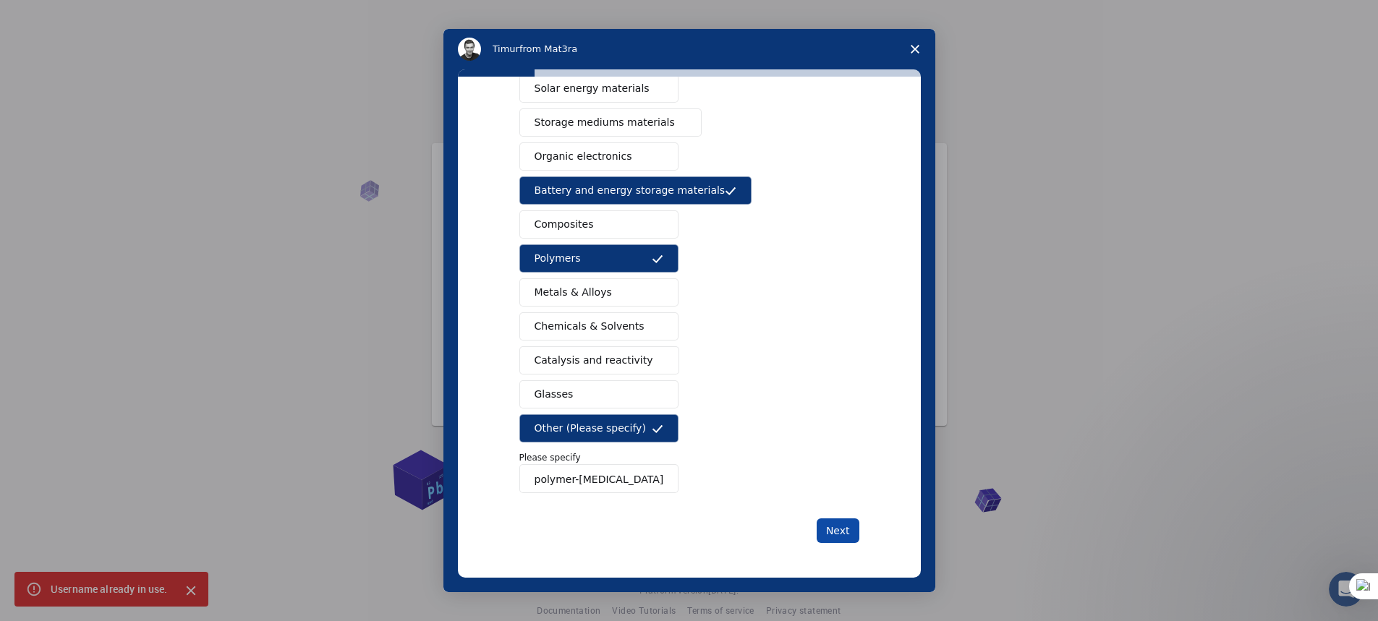
click at [834, 529] on button "Next" at bounding box center [838, 531] width 43 height 25
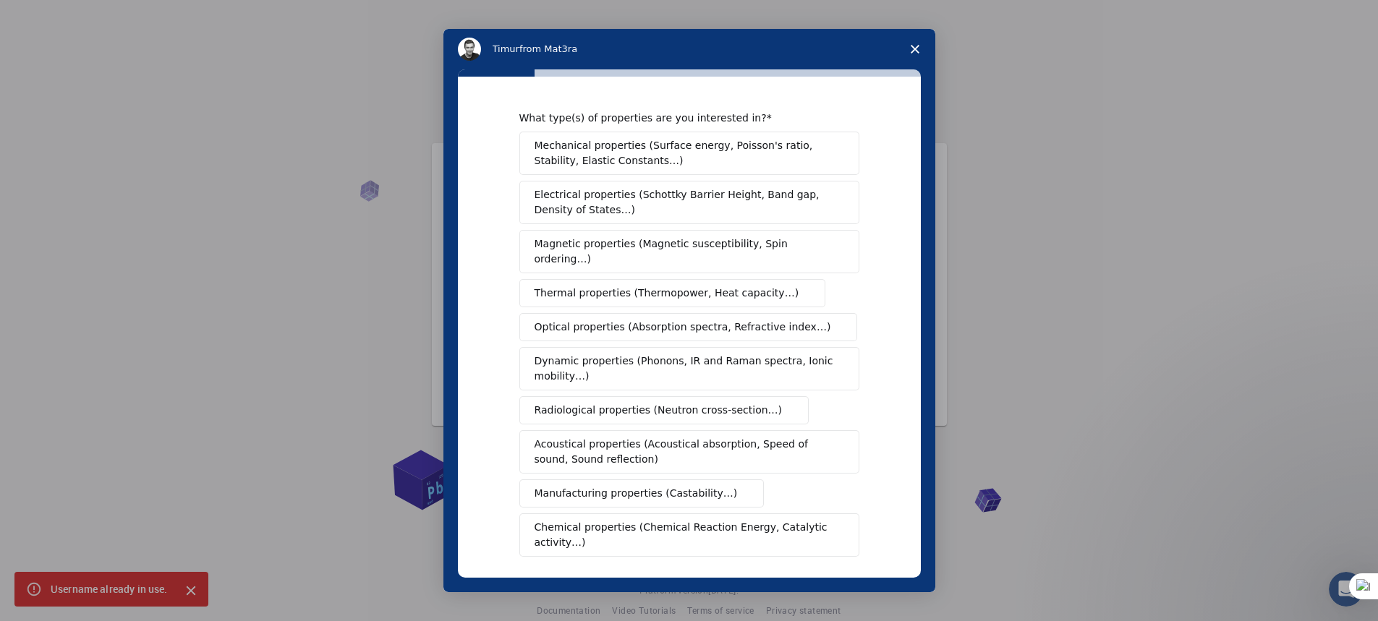
click at [707, 320] on span "Optical properties (Absorption spectra, Refractive index…)" at bounding box center [683, 327] width 297 height 15
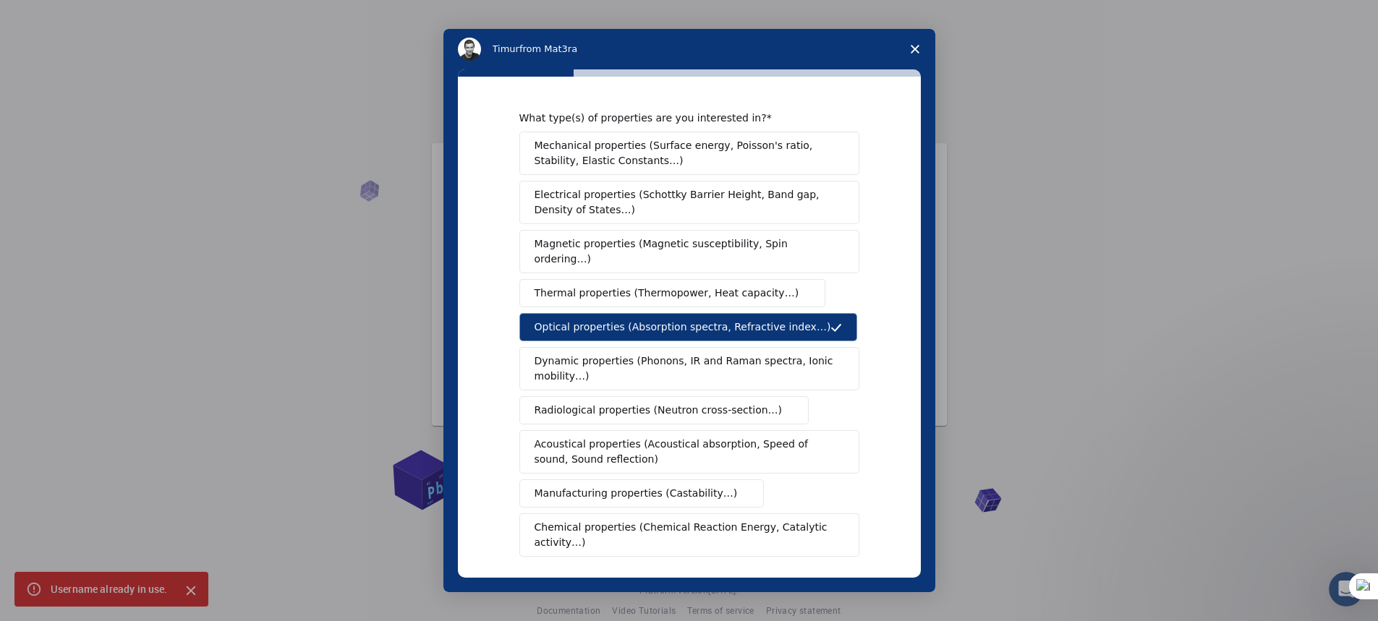
click at [644, 357] on span "Dynamic properties (Phonons, IR and Raman spectra, Ionic mobility…)" at bounding box center [685, 369] width 300 height 30
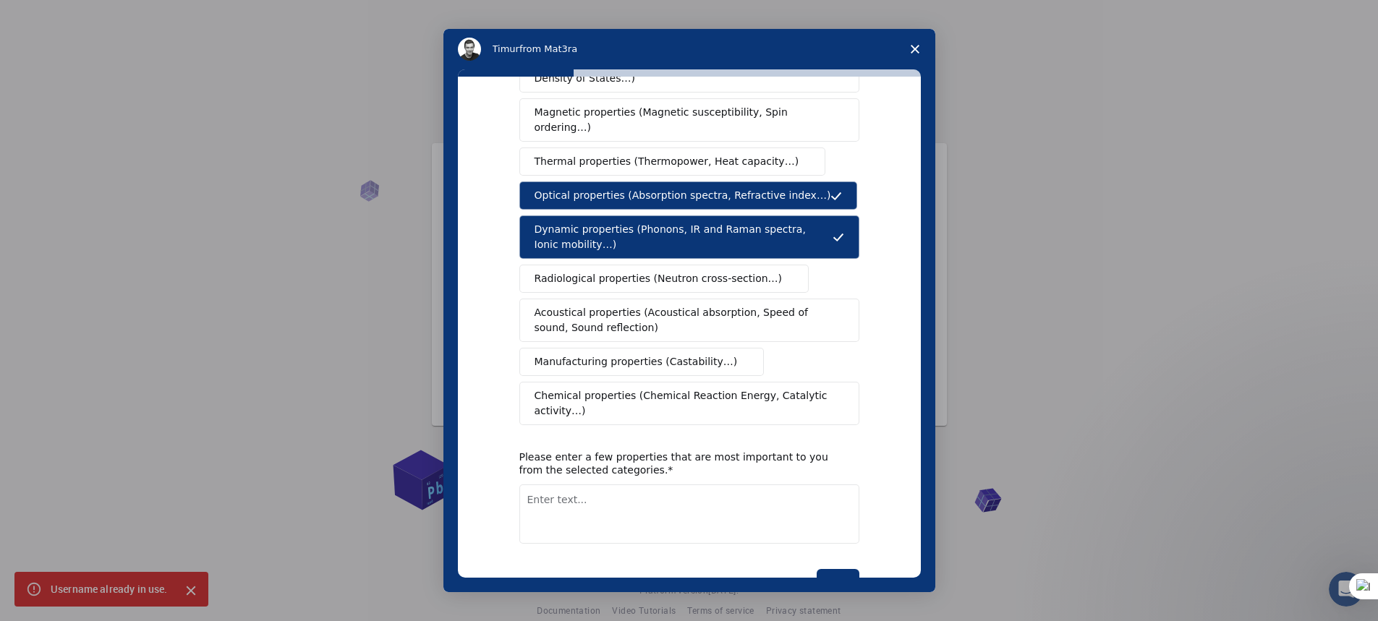
scroll to position [145, 0]
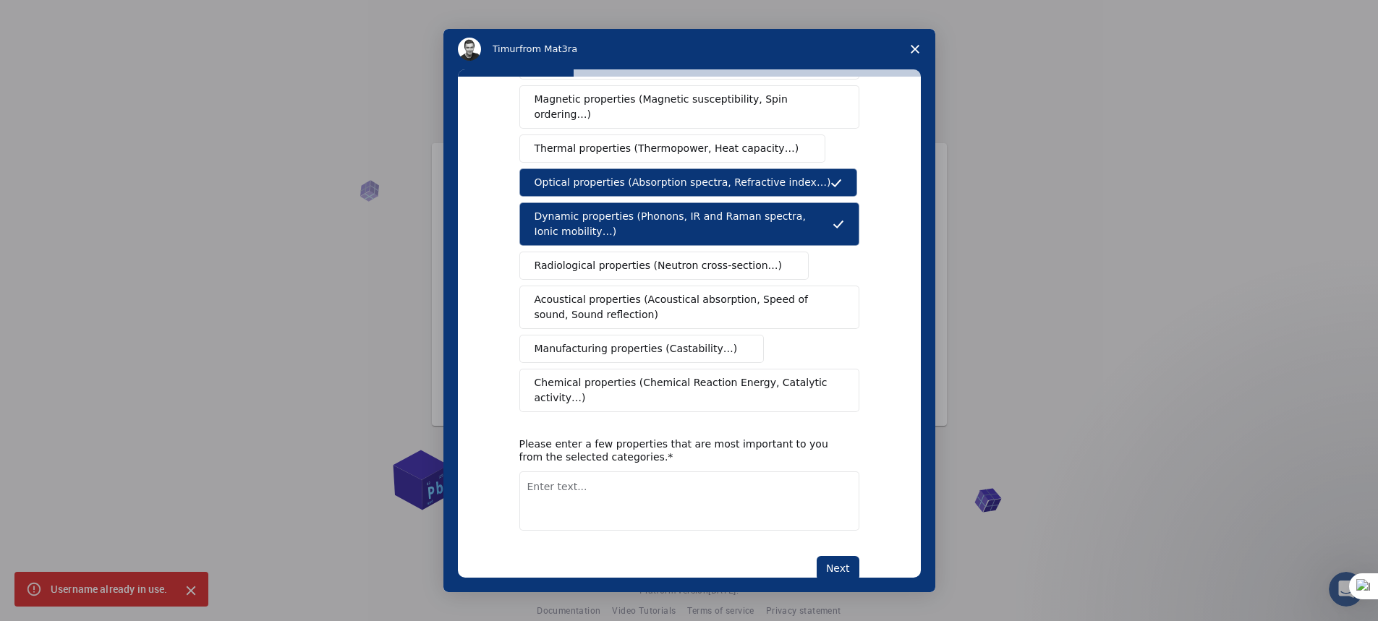
click at [571, 375] on span "Chemical properties (Chemical Reaction Energy, Catalytic activity…)" at bounding box center [684, 390] width 299 height 30
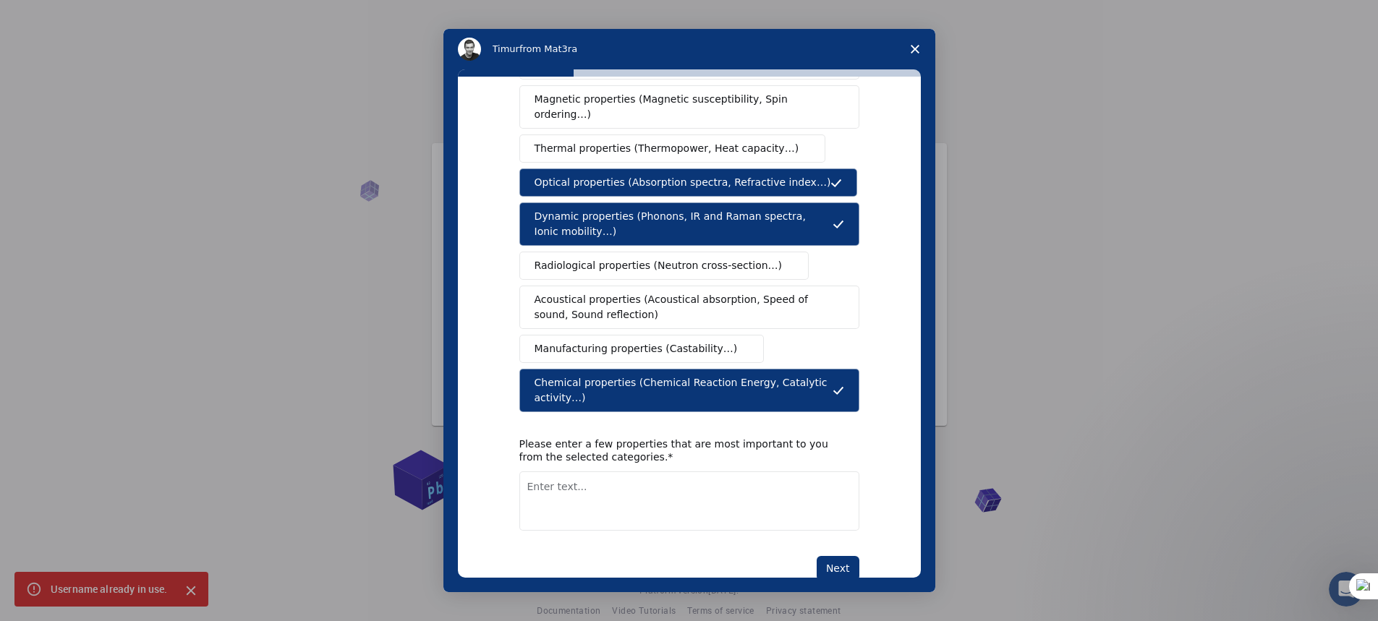
click at [606, 472] on textarea "Enter text..." at bounding box center [689, 501] width 340 height 59
type textarea "o"
type textarea "molecular dynamic properties"
click at [832, 556] on button "Next" at bounding box center [838, 568] width 43 height 25
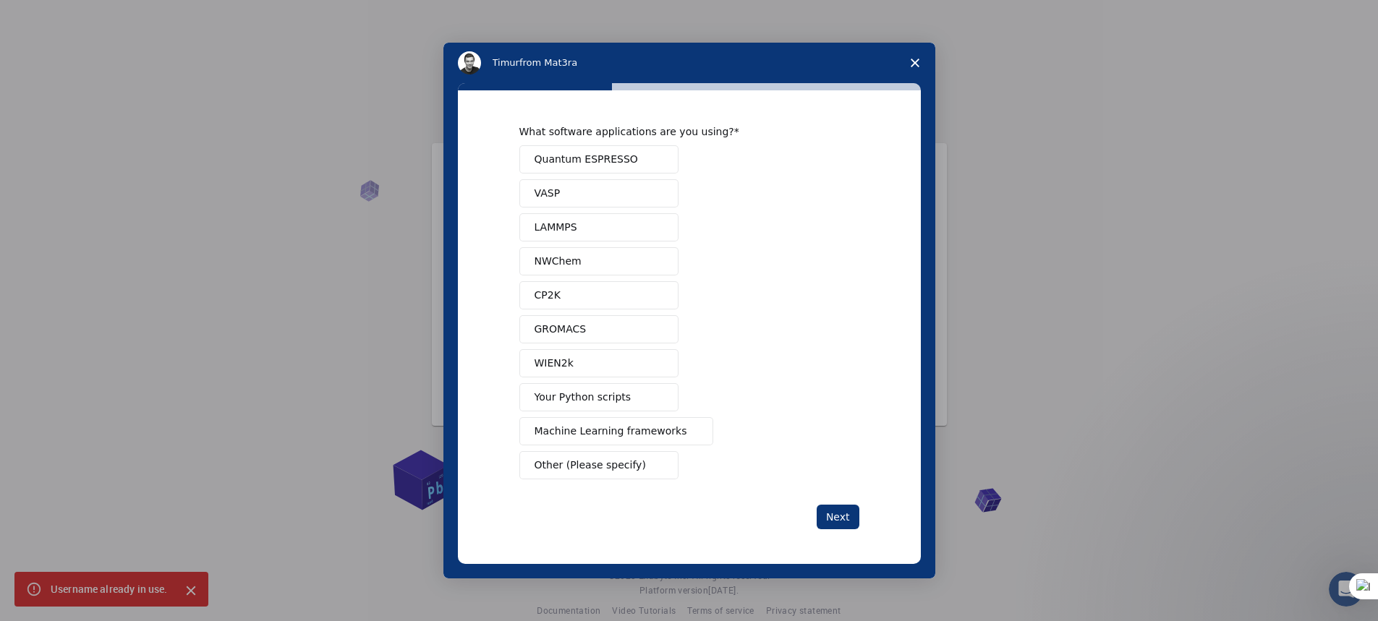
click at [623, 161] on span "Quantum ESPRESSO" at bounding box center [586, 159] width 103 height 15
click at [592, 267] on button "NWChem" at bounding box center [598, 261] width 159 height 28
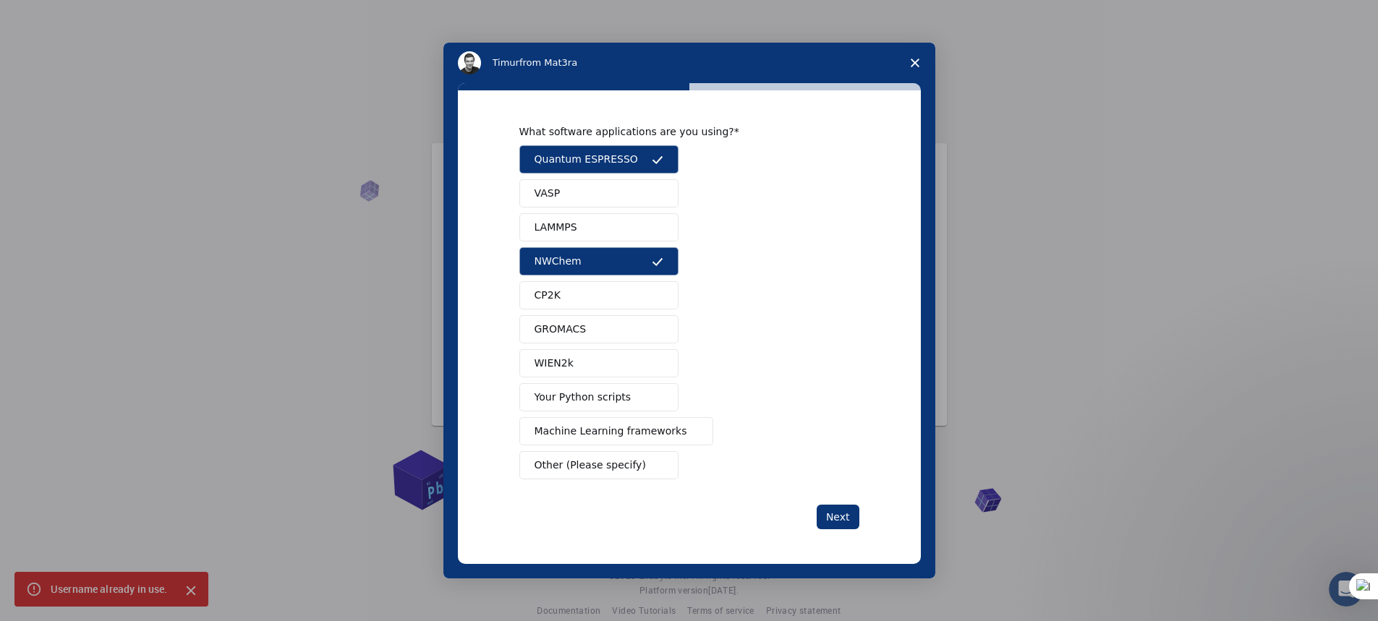
click at [572, 320] on button "GROMACS" at bounding box center [598, 329] width 159 height 28
click at [566, 226] on span "LAMMPS" at bounding box center [556, 227] width 43 height 15
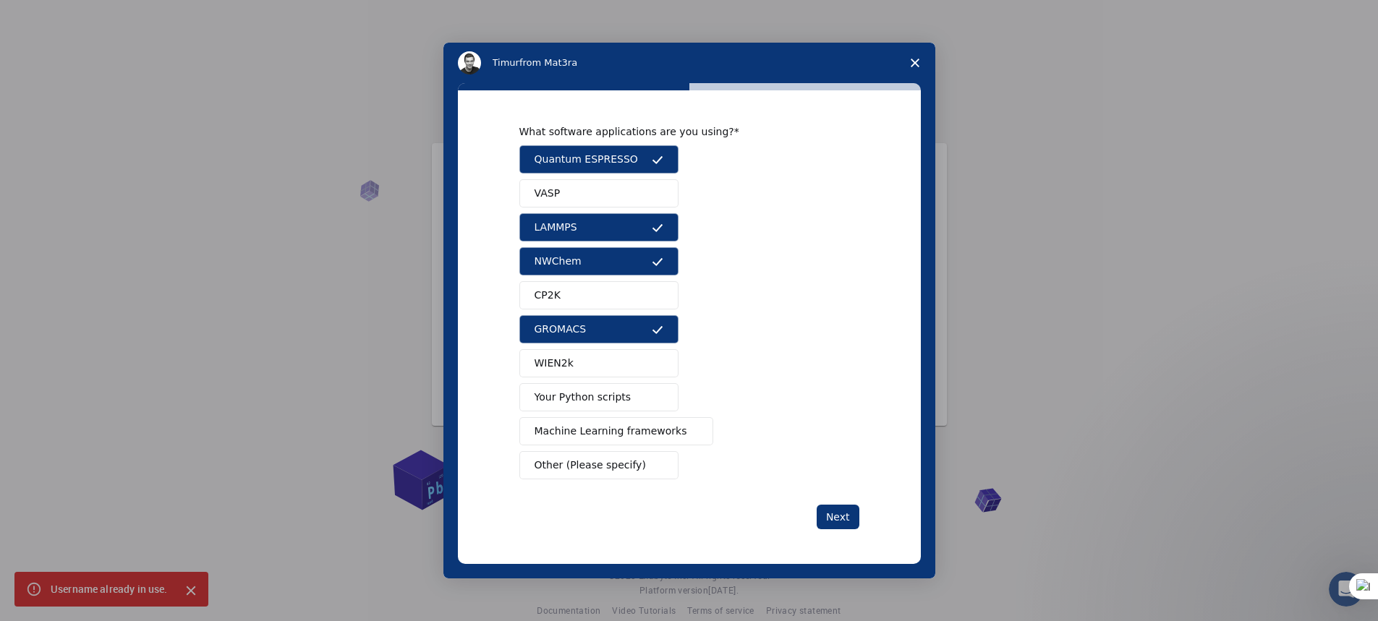
click at [576, 197] on button "VASP" at bounding box center [598, 193] width 159 height 28
click at [570, 461] on span "Other (Please specify)" at bounding box center [590, 465] width 111 height 15
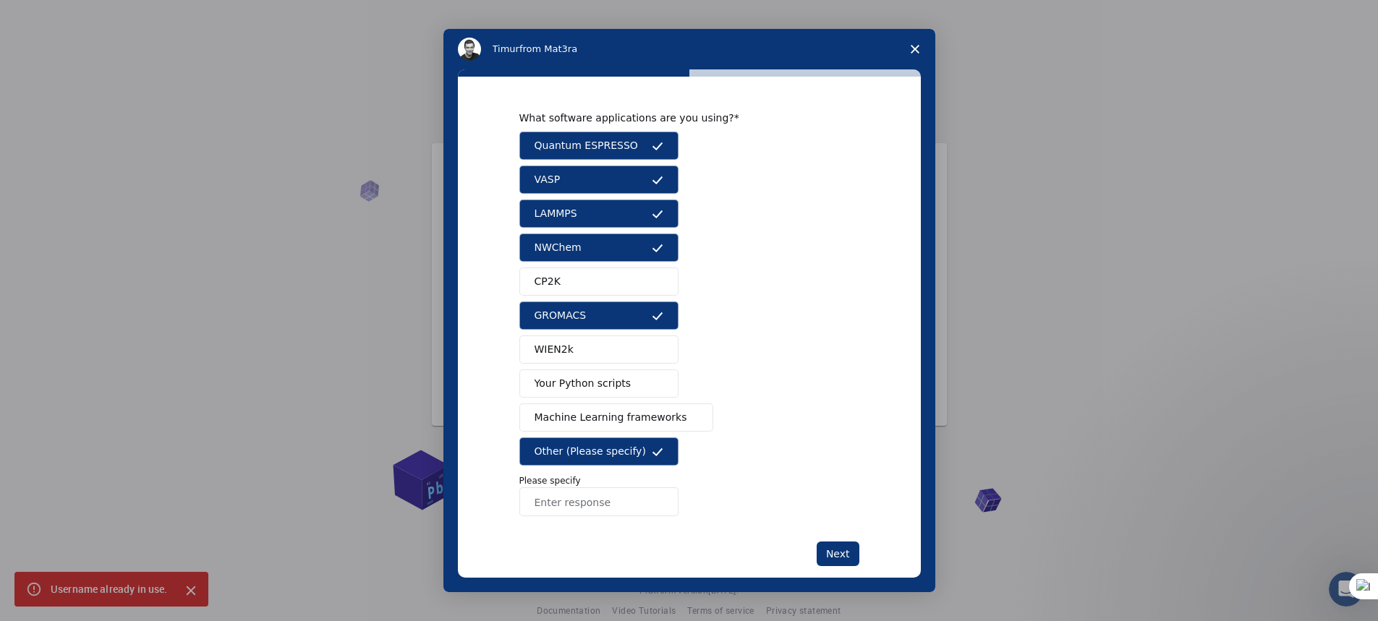
click at [566, 503] on input "Enter response" at bounding box center [598, 502] width 159 height 29
click at [539, 505] on input "Enter response" at bounding box center [598, 502] width 159 height 29
type input "orca"
click at [845, 554] on button "Next" at bounding box center [838, 554] width 43 height 25
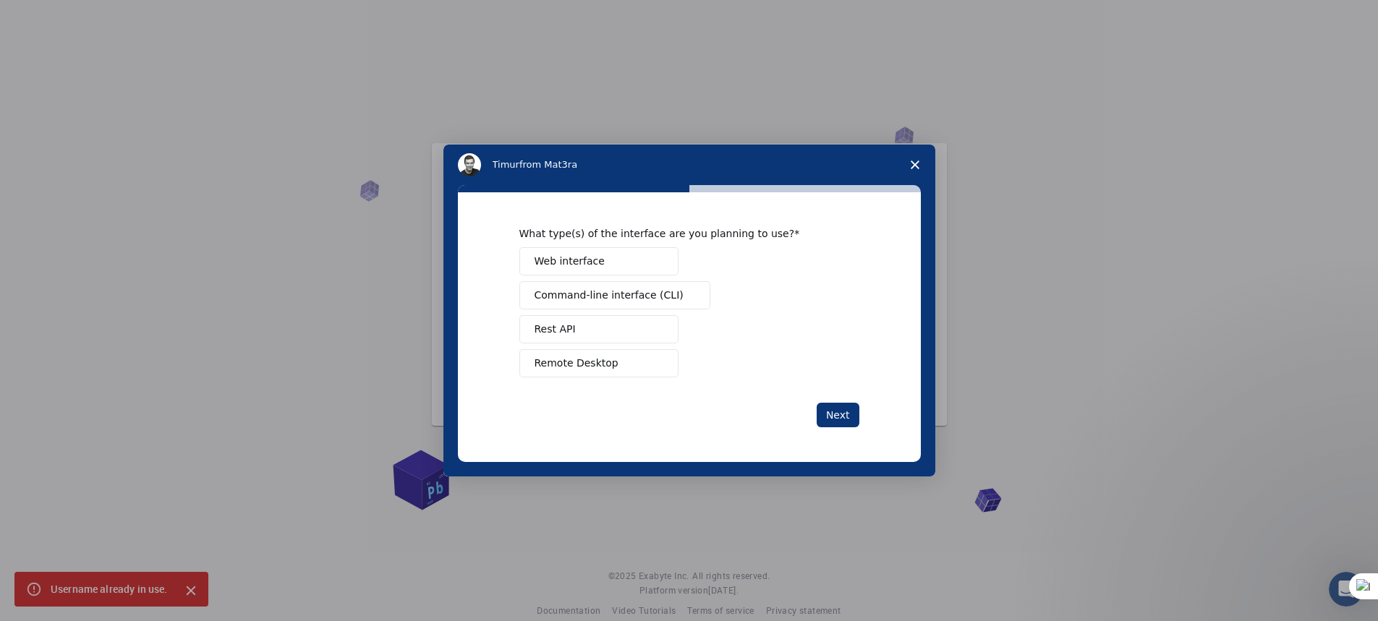
click at [603, 260] on button "Web interface" at bounding box center [598, 261] width 159 height 28
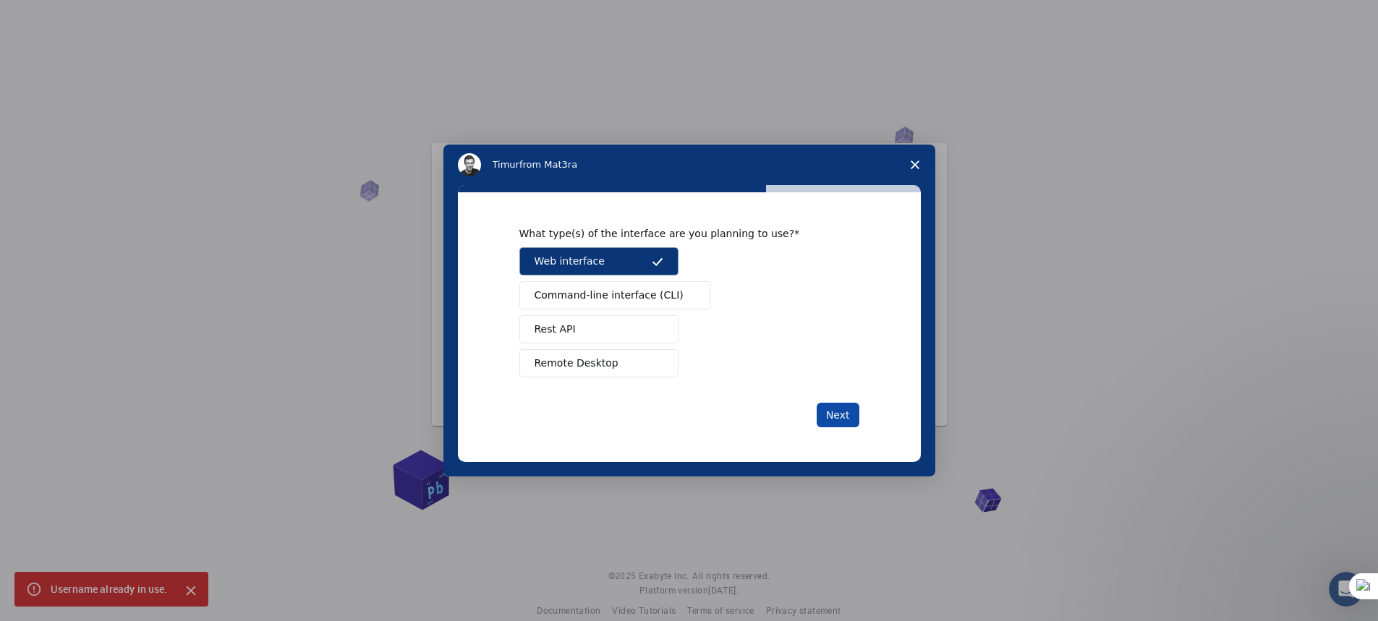
click at [839, 412] on button "Next" at bounding box center [838, 415] width 43 height 25
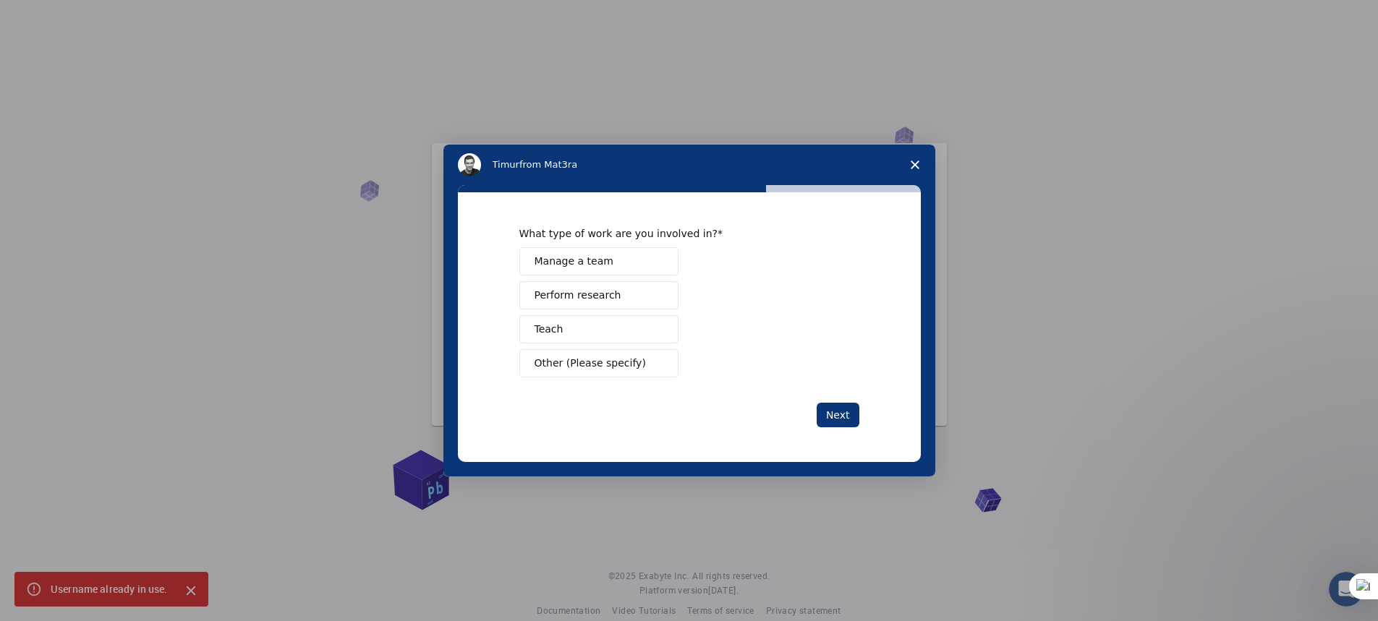
click at [610, 297] on button "Perform research" at bounding box center [598, 295] width 159 height 28
click at [570, 331] on button "Teach" at bounding box center [598, 329] width 159 height 28
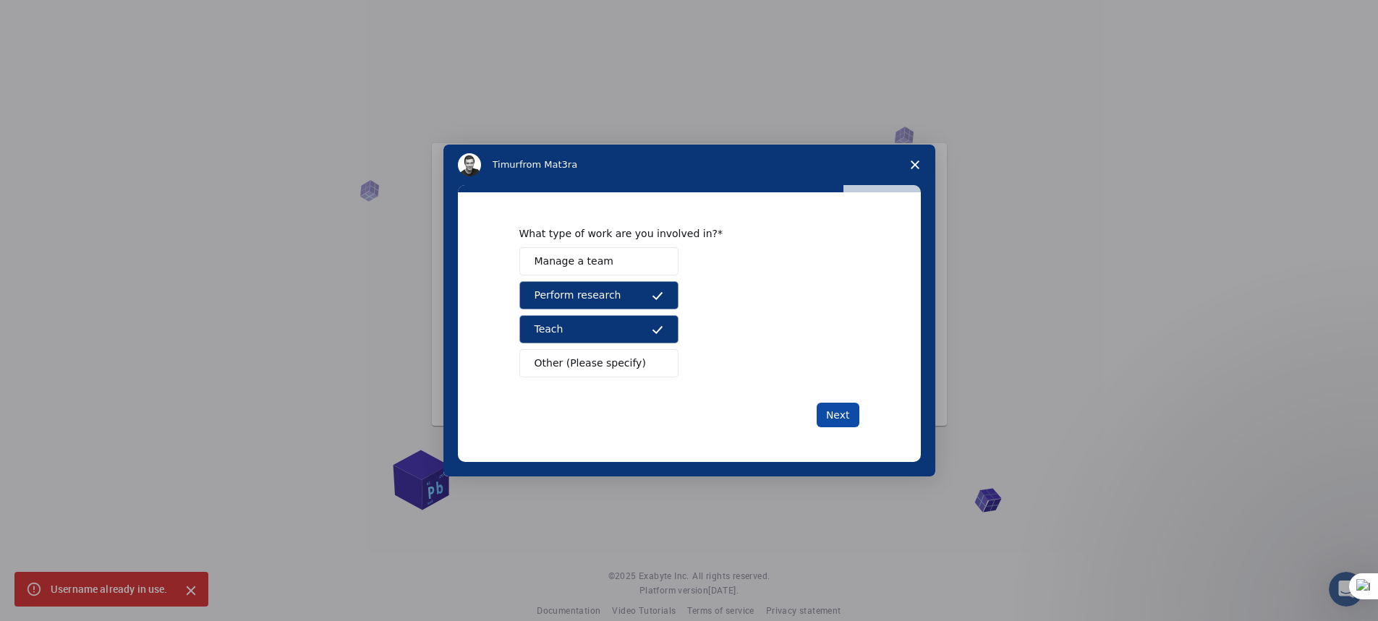
click at [840, 416] on button "Next" at bounding box center [838, 415] width 43 height 25
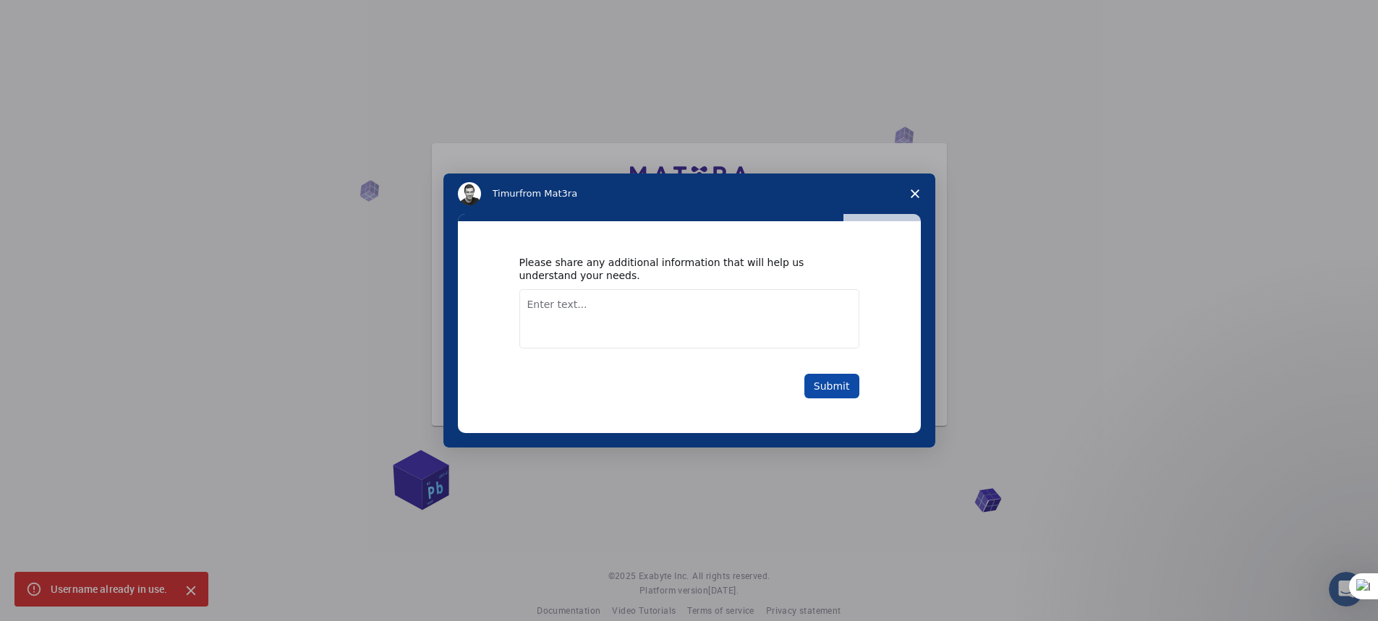
click at [830, 384] on button "Submit" at bounding box center [831, 386] width 55 height 25
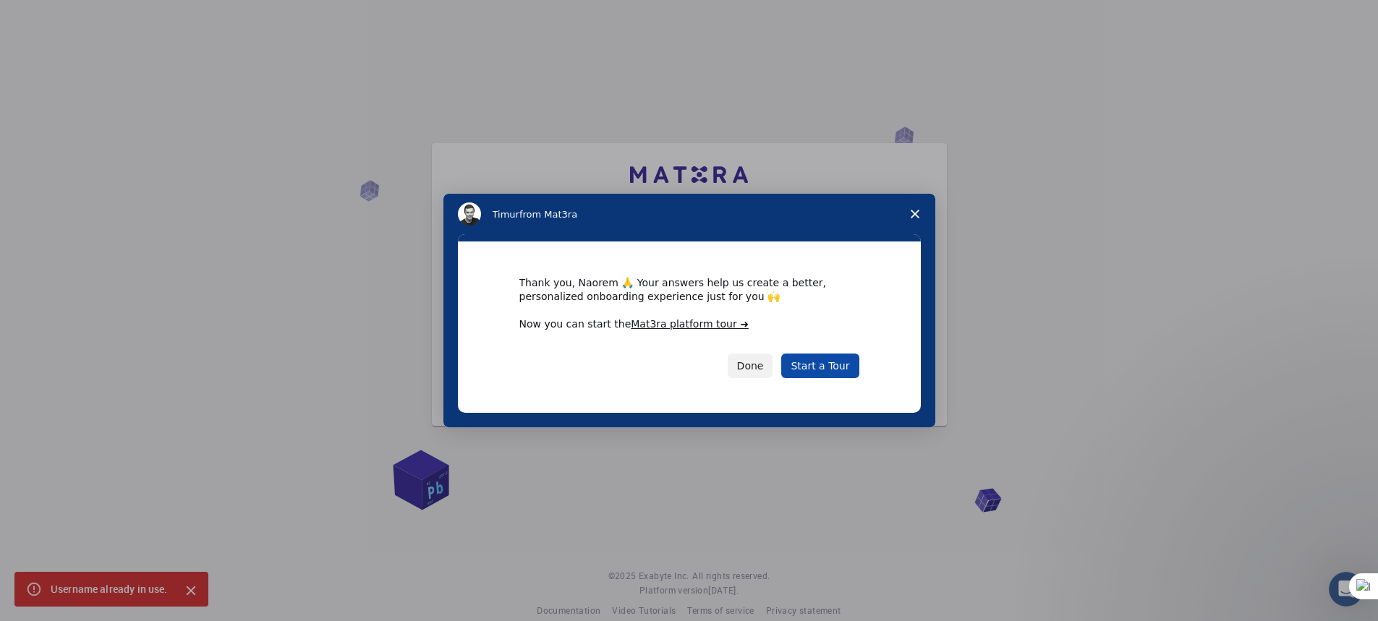
click at [827, 363] on link "Start a Tour" at bounding box center [819, 366] width 77 height 25
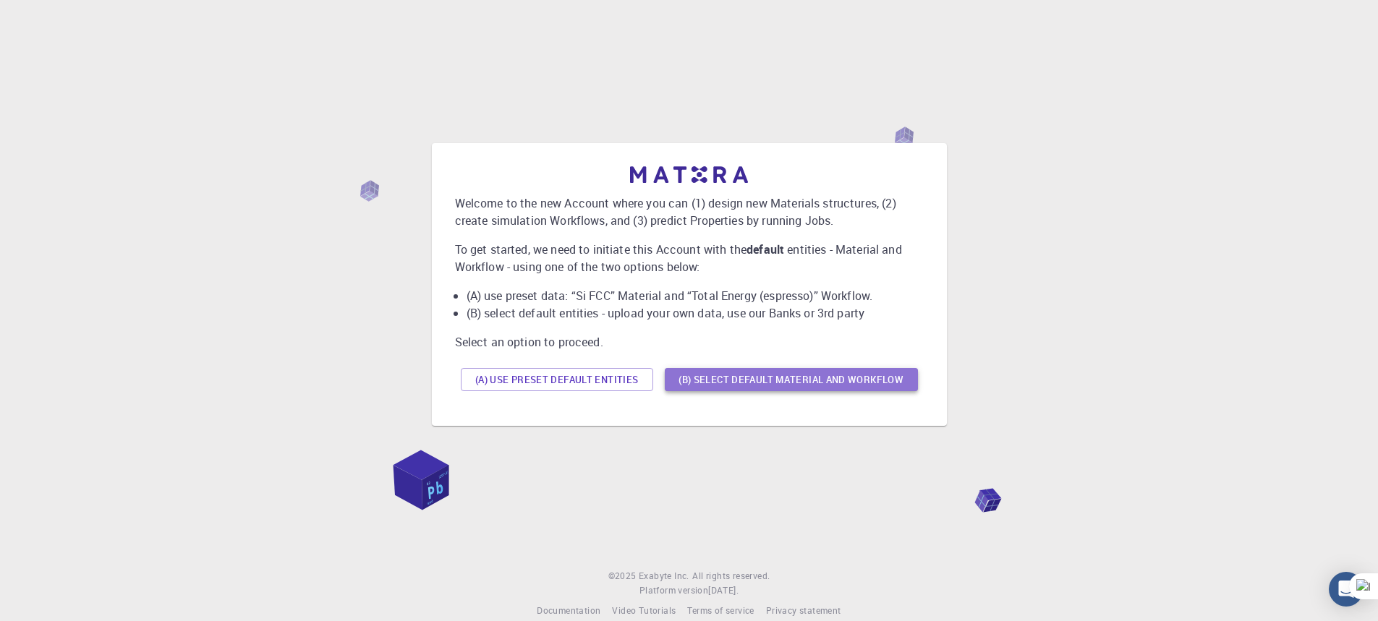
click at [712, 379] on button "(B) Select default material and workflow" at bounding box center [791, 379] width 253 height 23
